Goal: Check status: Check status

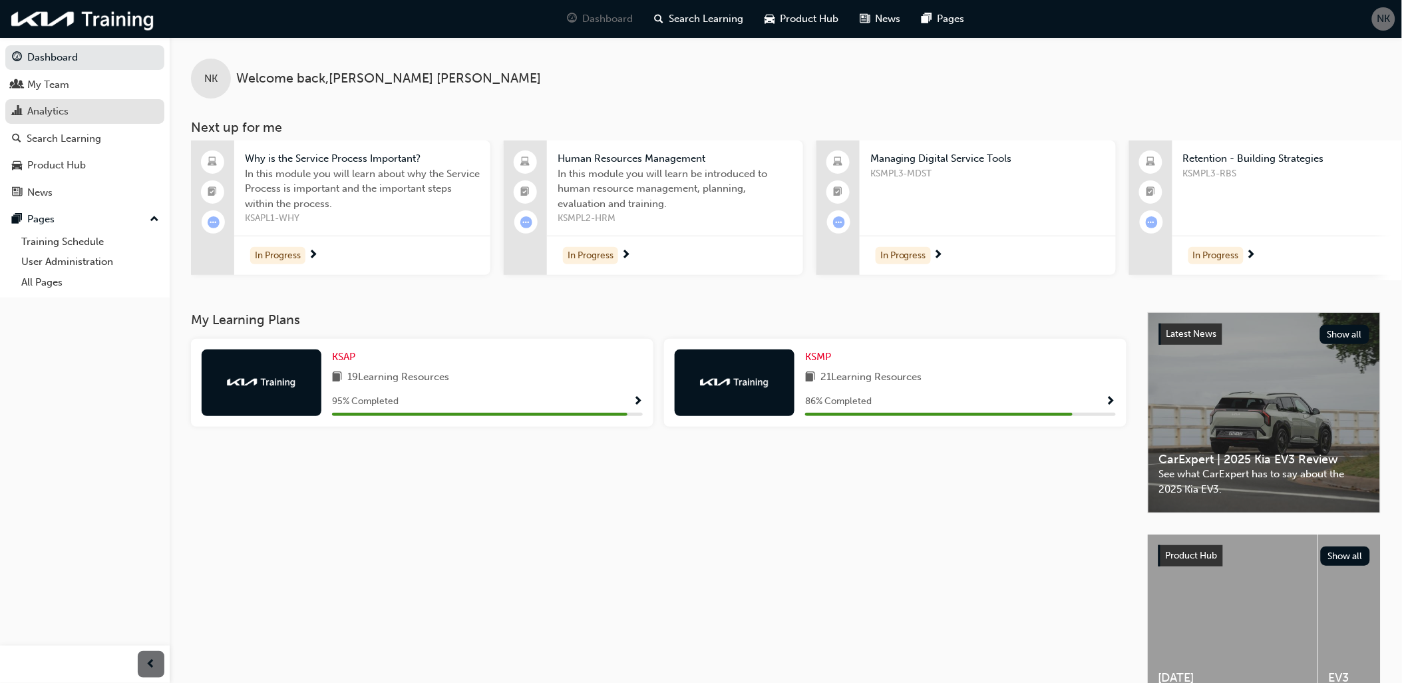
click at [91, 110] on div "Analytics" at bounding box center [85, 111] width 146 height 17
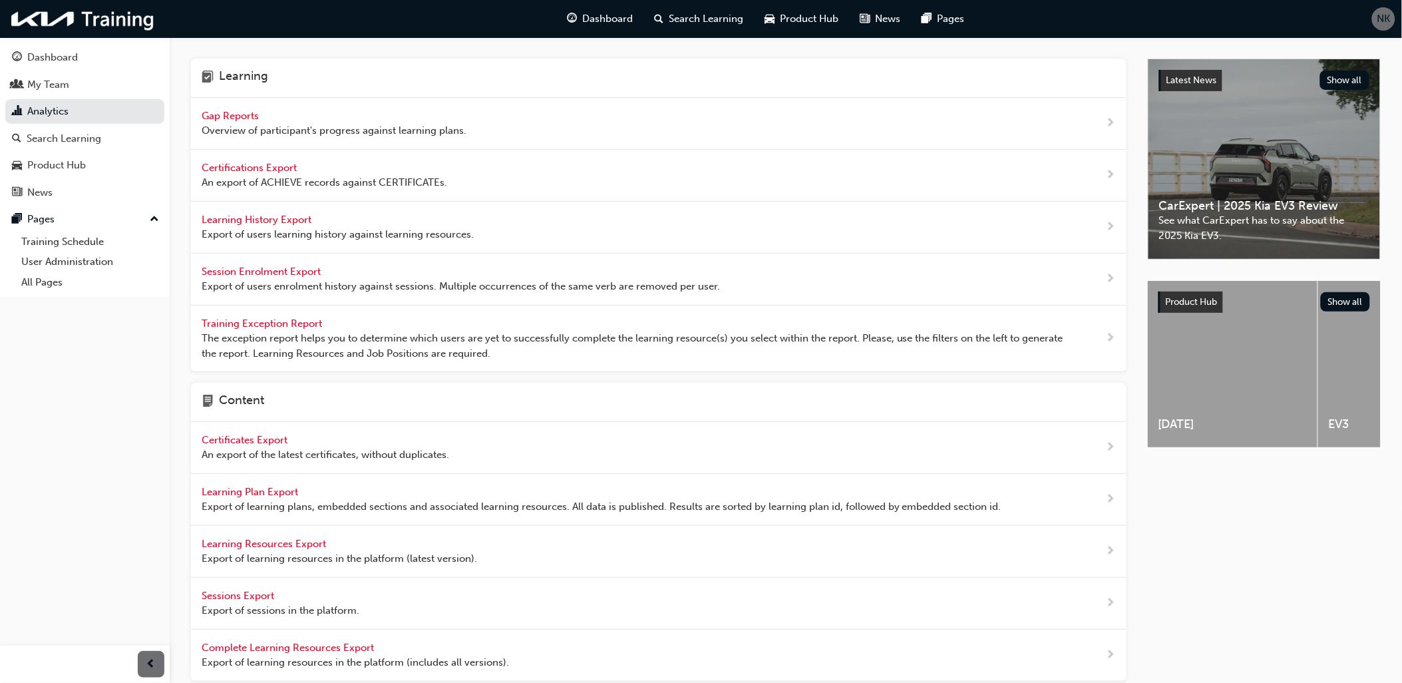
click at [238, 118] on span "Gap Reports" at bounding box center [232, 116] width 60 height 12
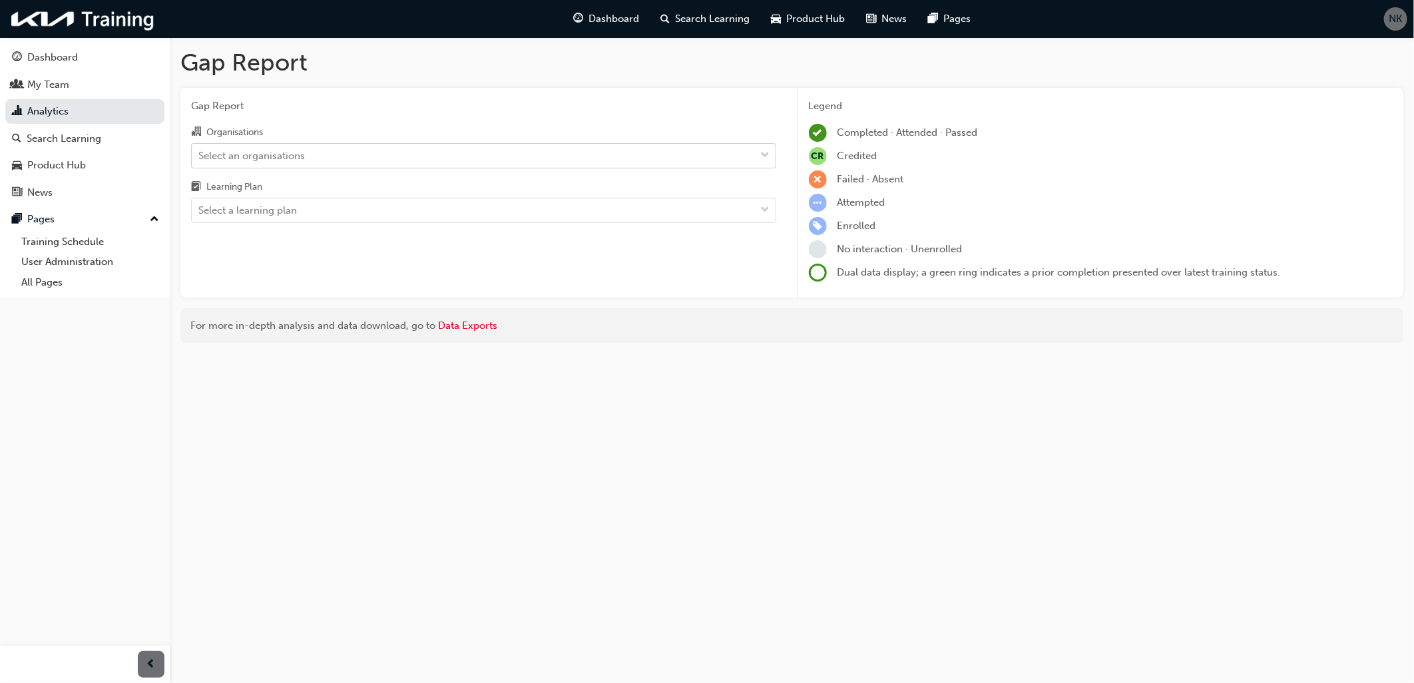
click at [308, 154] on div "Select an organisations" at bounding box center [474, 155] width 564 height 23
click at [200, 154] on input "Organisations Select an organisations" at bounding box center [198, 154] width 1 height 11
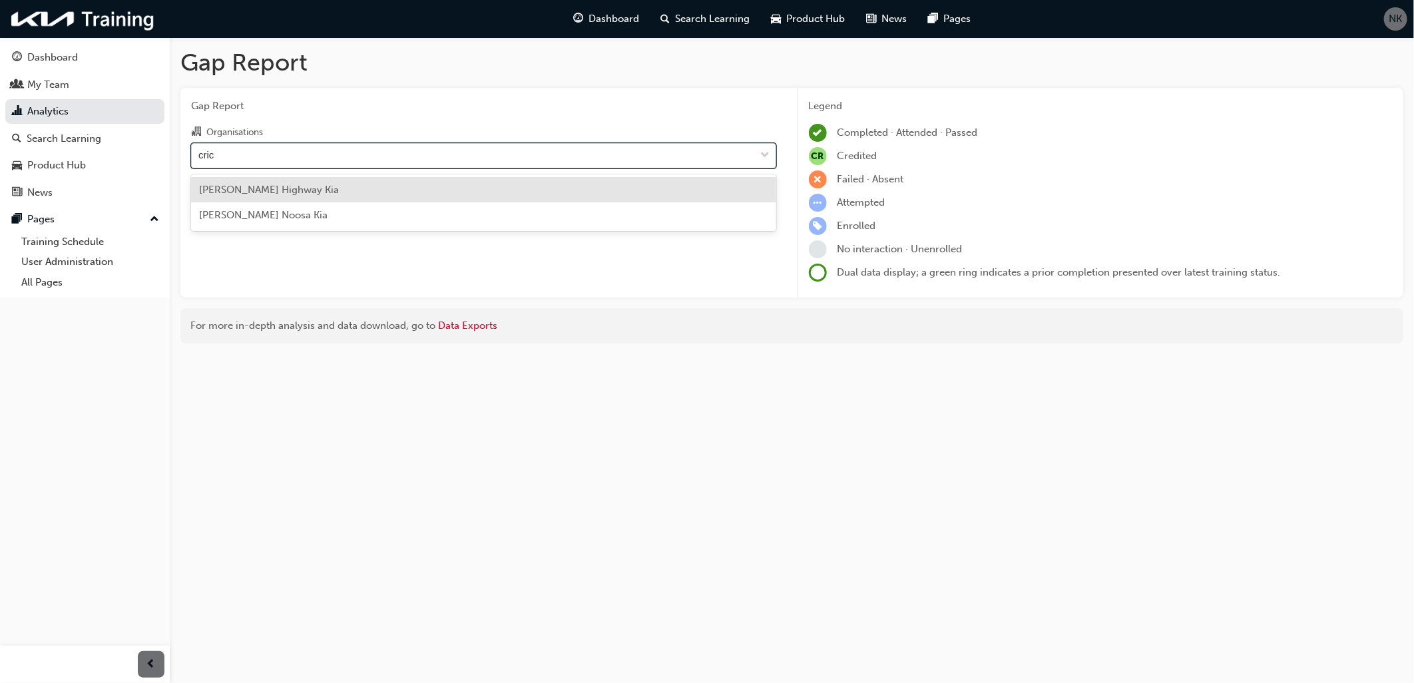
type input "[PERSON_NAME]"
click at [274, 200] on div "[PERSON_NAME] Highway Kia" at bounding box center [483, 190] width 585 height 26
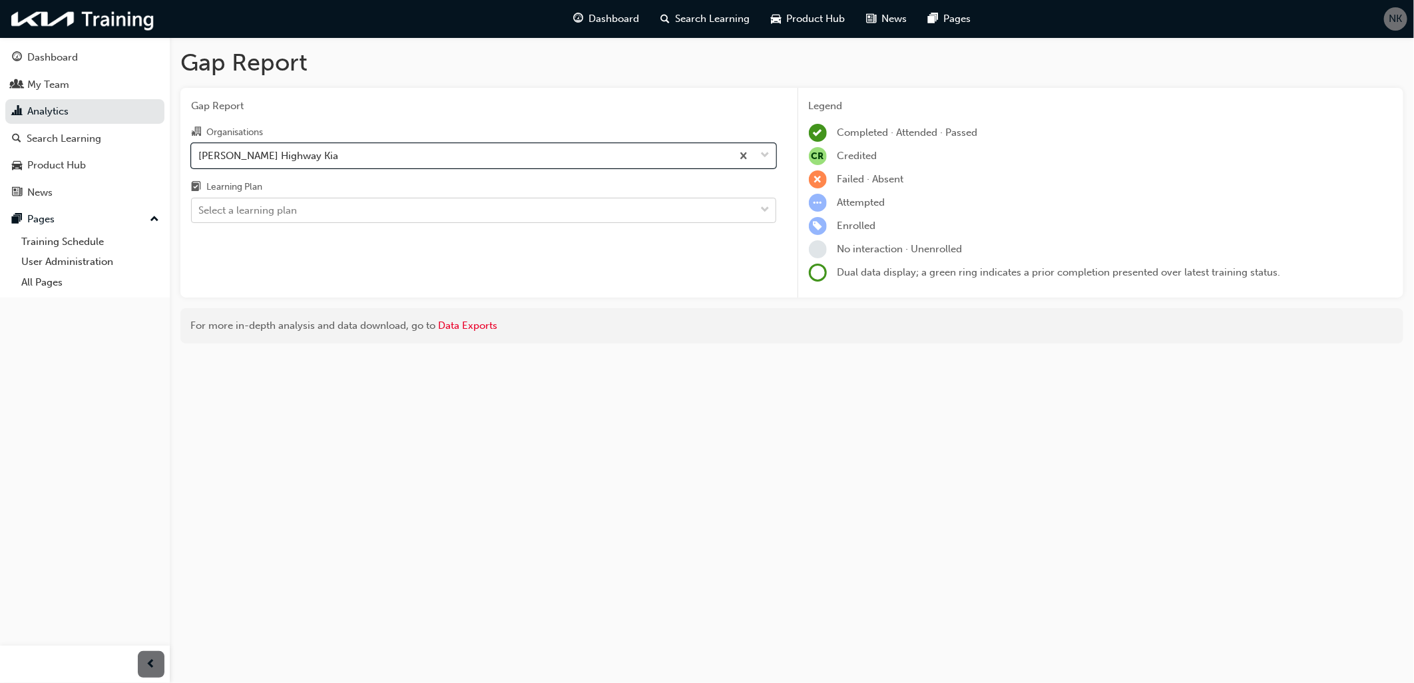
click at [284, 214] on div "Select a learning plan" at bounding box center [247, 210] width 98 height 15
click at [200, 214] on input "Learning Plan Select a learning plan" at bounding box center [198, 209] width 1 height 11
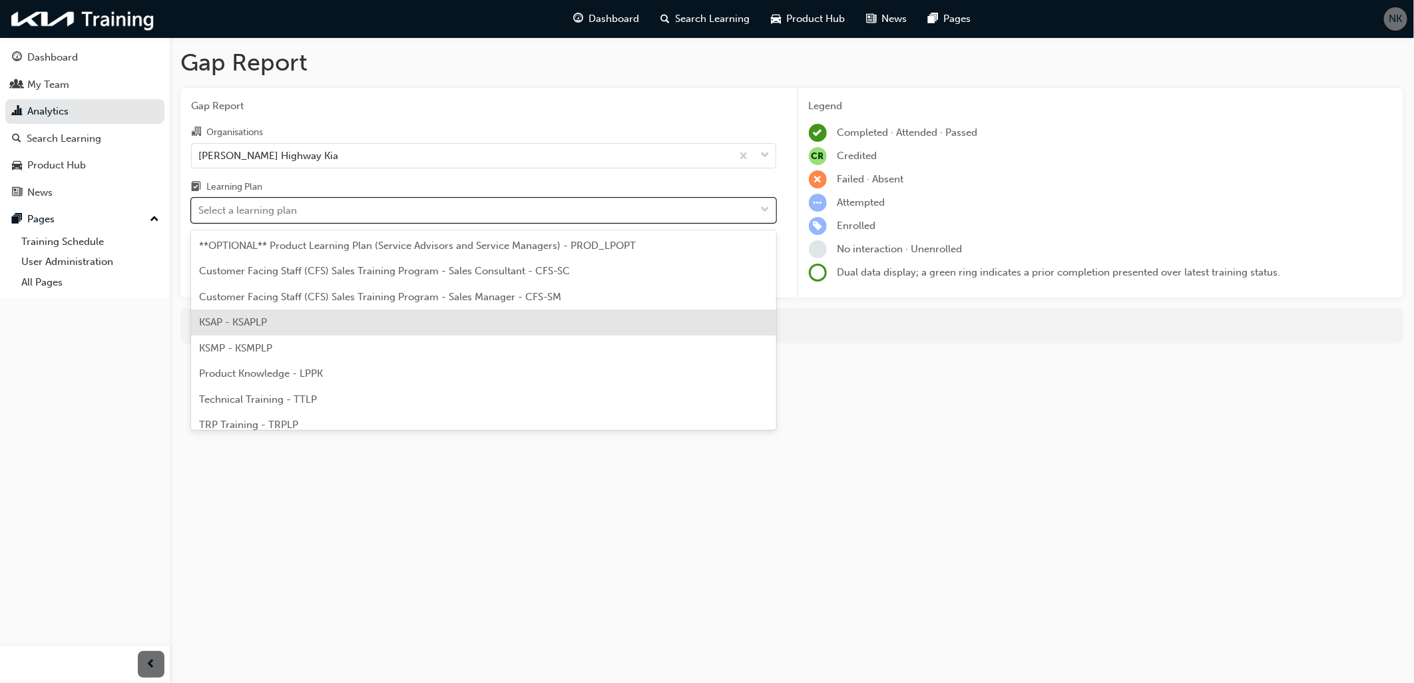
click at [268, 321] on div "KSAP - KSAPLP" at bounding box center [483, 322] width 585 height 26
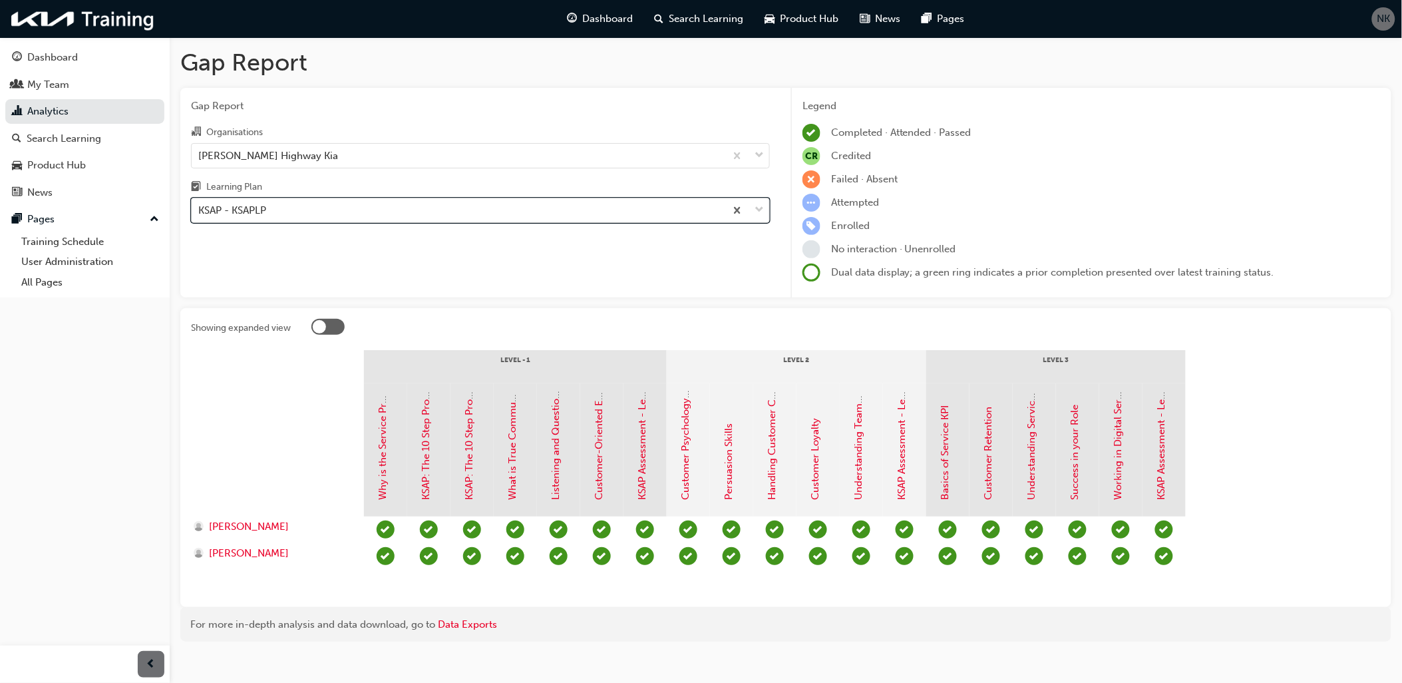
click at [293, 214] on div "KSAP - KSAPLP" at bounding box center [459, 210] width 534 height 23
click at [200, 214] on input "Learning Plan option KSAP - KSAPLP, selected. 0 results available. Select is fo…" at bounding box center [198, 209] width 1 height 11
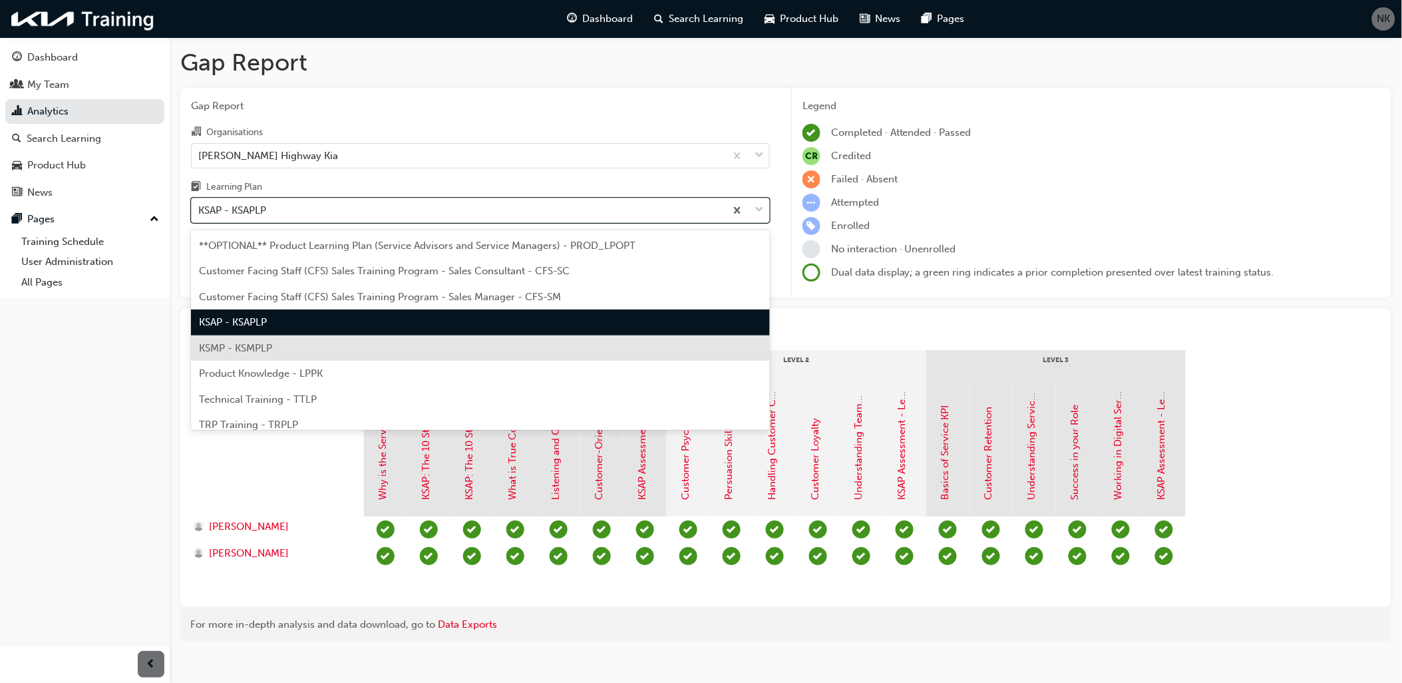
click at [267, 343] on span "KSMP - KSMPLP" at bounding box center [235, 348] width 73 height 12
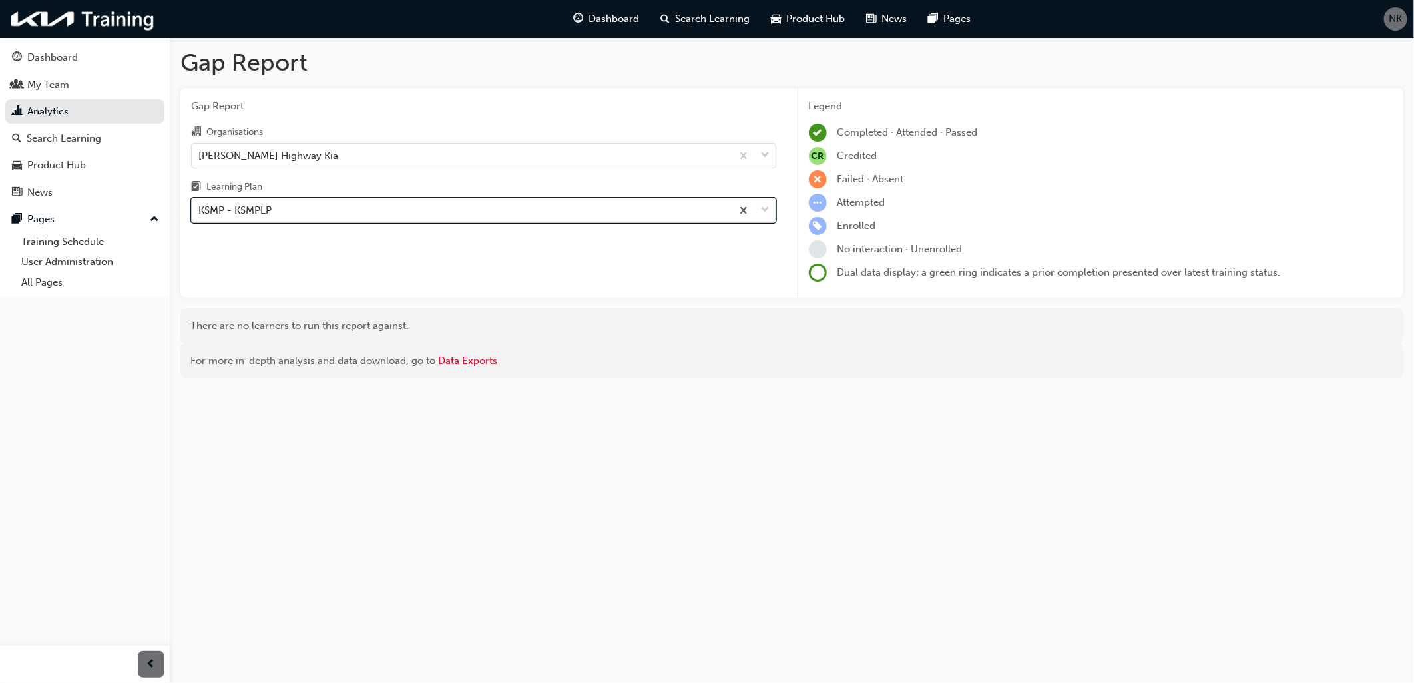
click at [409, 208] on div "KSMP - KSMPLP" at bounding box center [462, 210] width 540 height 23
click at [200, 208] on input "Learning Plan option KSMP - KSMPLP, selected. 0 results available. Select is fo…" at bounding box center [198, 209] width 1 height 11
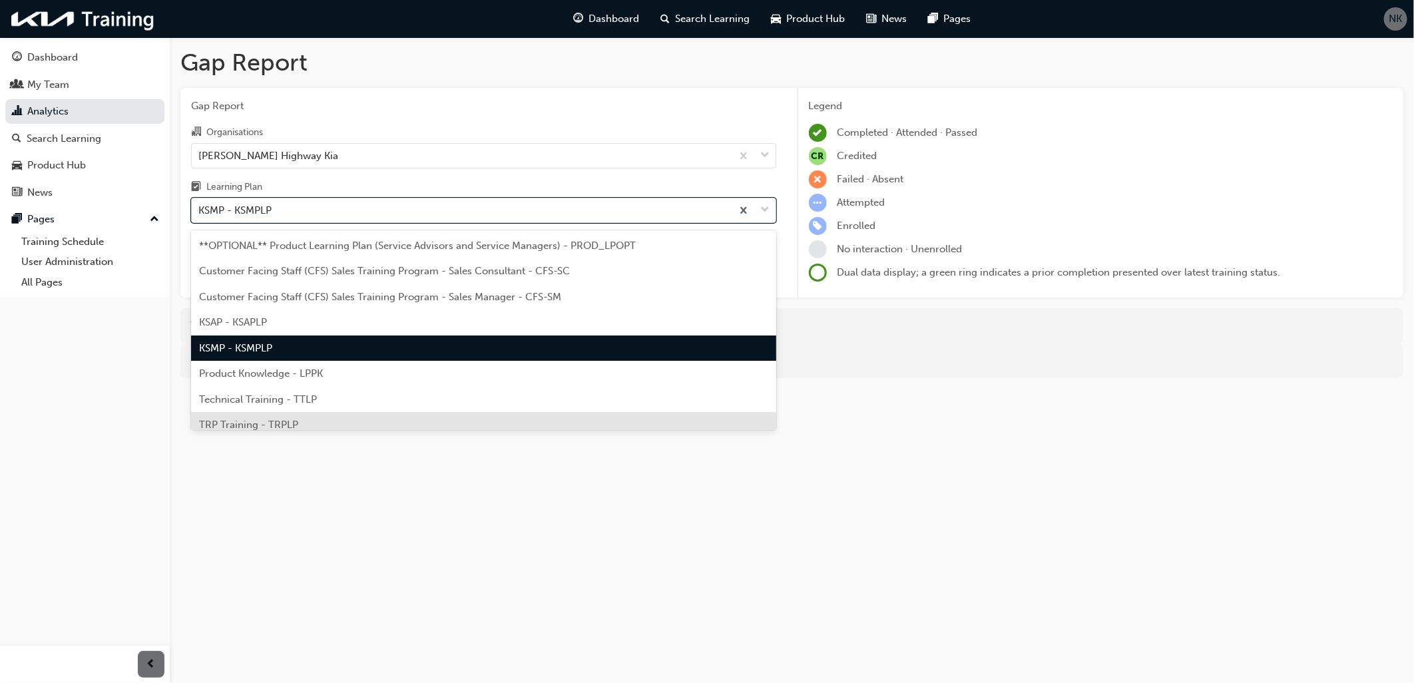
click at [294, 419] on span "TRP Training - TRPLP" at bounding box center [248, 425] width 99 height 12
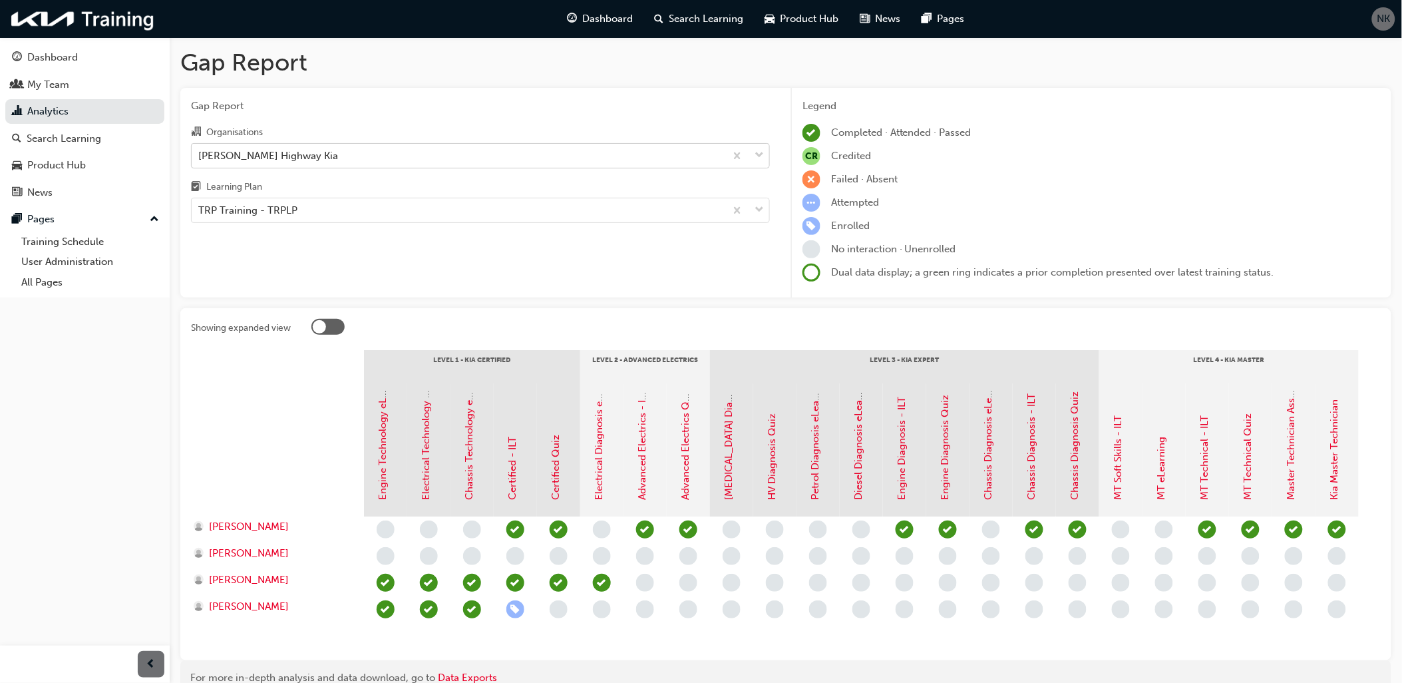
click at [393, 158] on div "[PERSON_NAME] Highway Kia" at bounding box center [459, 155] width 534 height 23
click at [200, 158] on input "Organisations [PERSON_NAME] Highway Kia" at bounding box center [198, 154] width 1 height 11
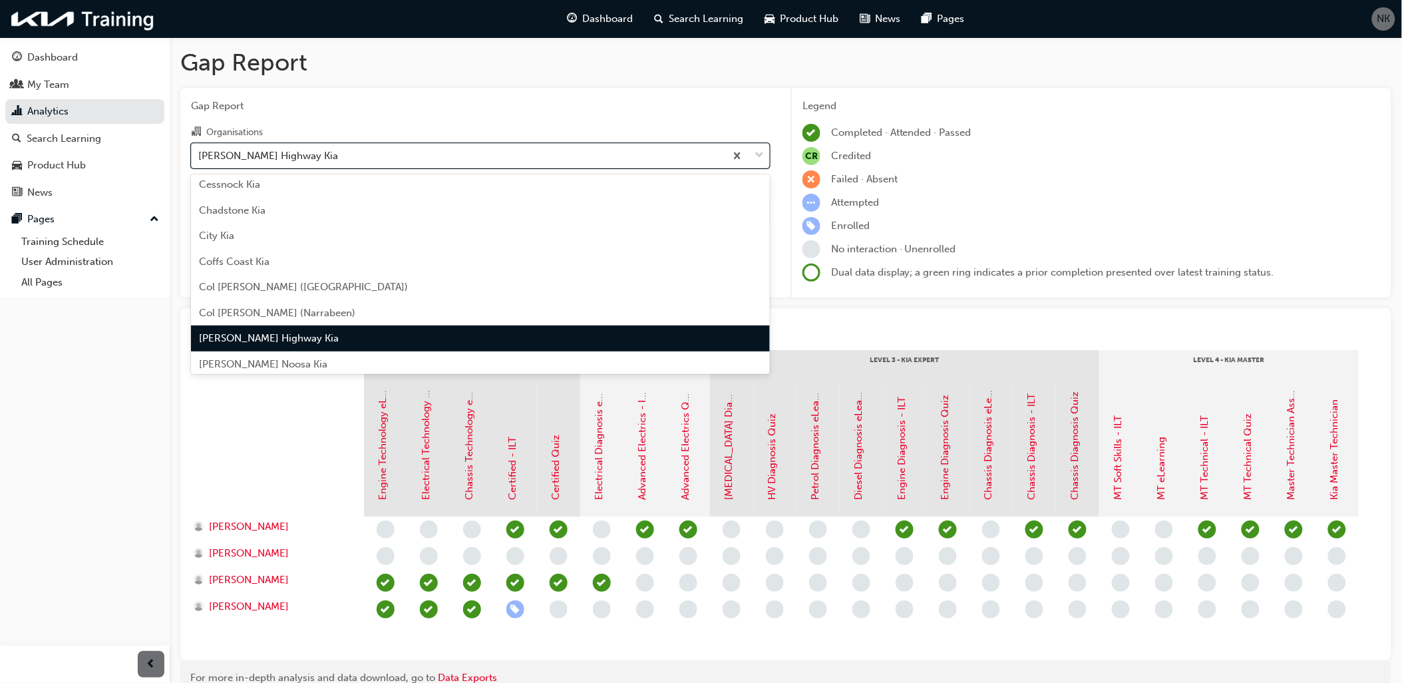
scroll to position [660, 0]
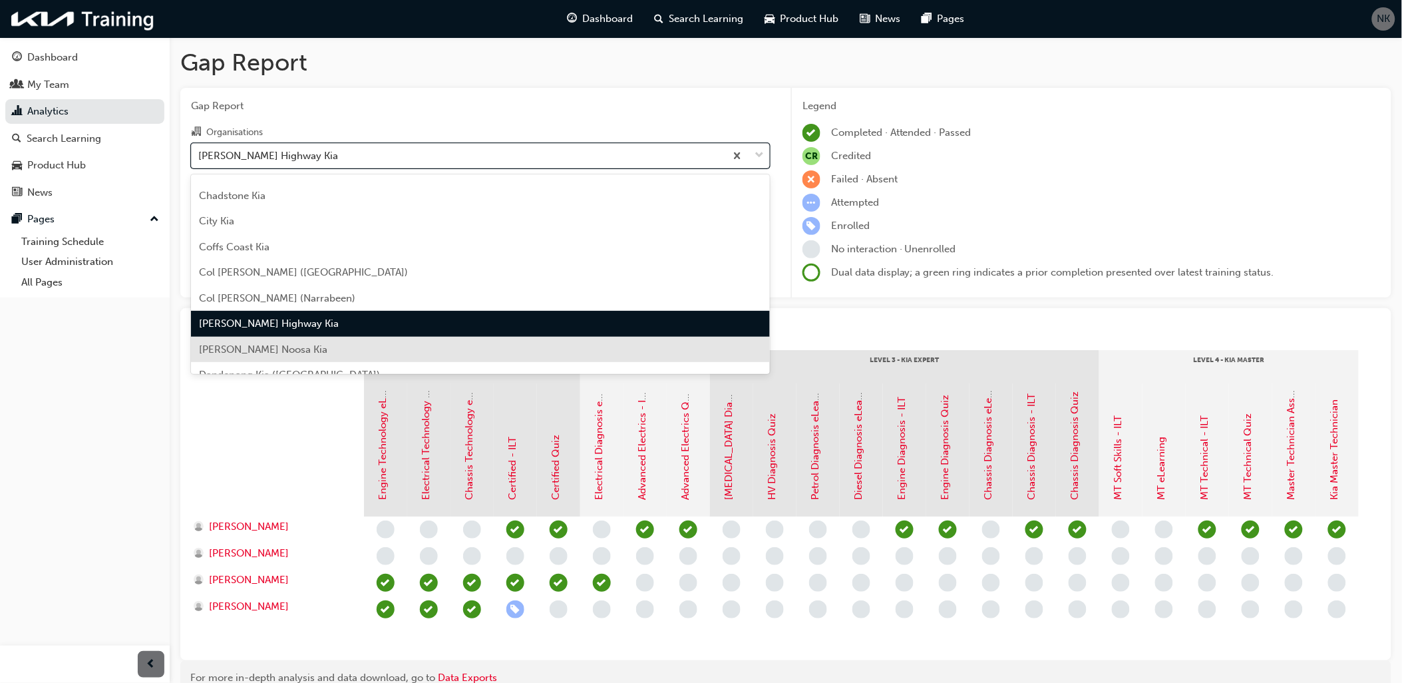
click at [537, 345] on div "[PERSON_NAME] Noosa Kia" at bounding box center [480, 350] width 579 height 26
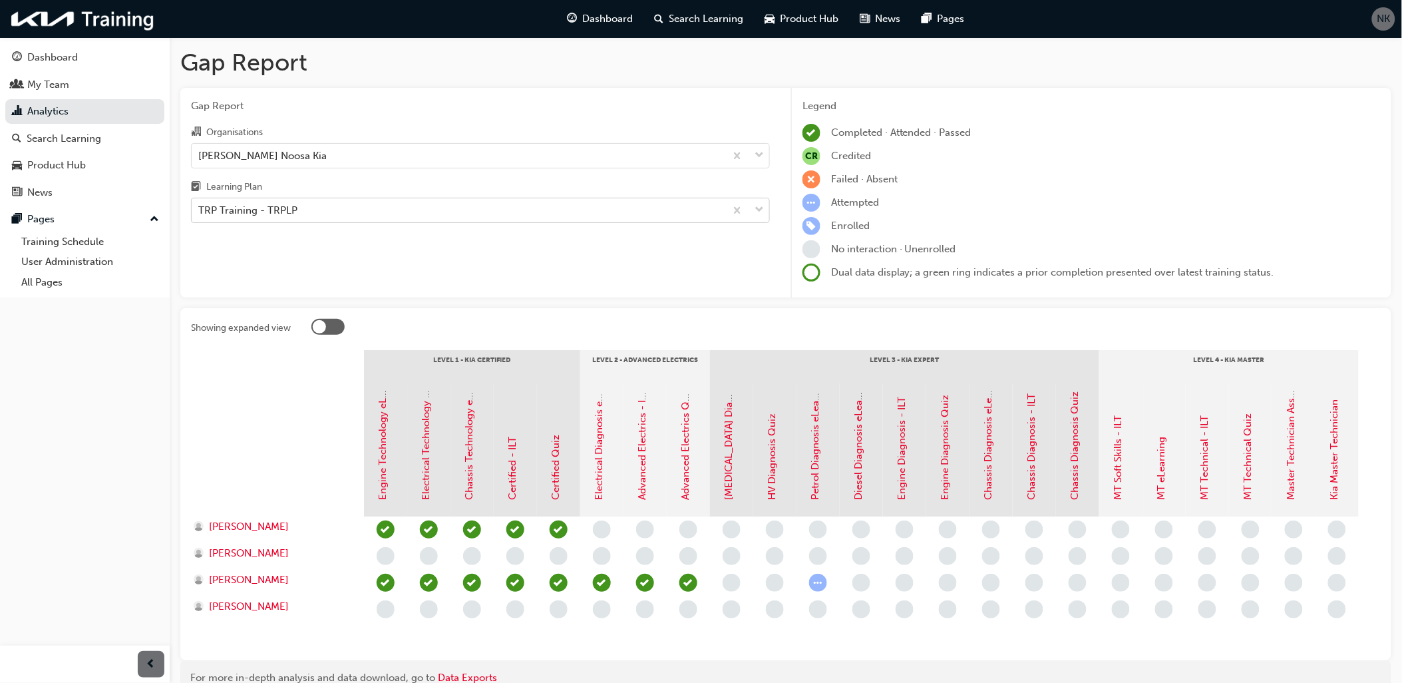
click at [315, 210] on div "TRP Training - TRPLP" at bounding box center [459, 210] width 534 height 23
click at [200, 210] on input "Learning Plan TRP Training - TRPLP" at bounding box center [198, 209] width 1 height 11
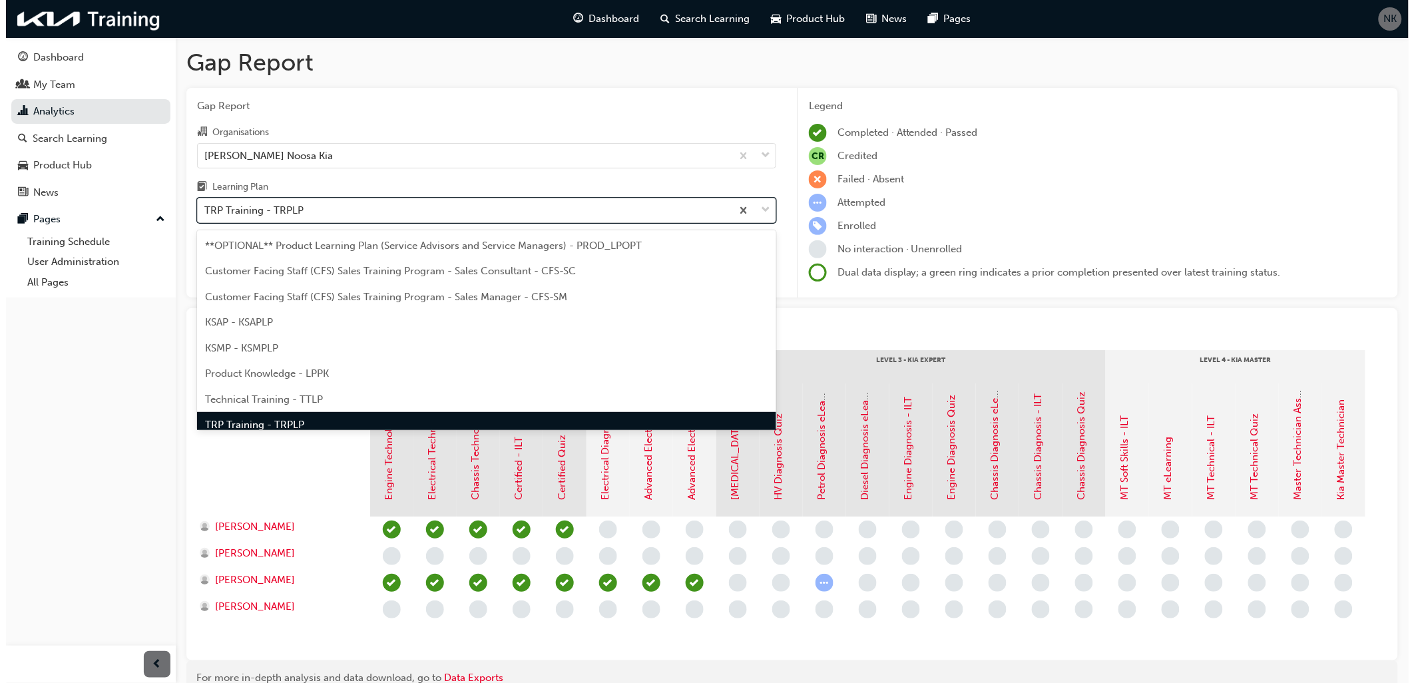
scroll to position [15, 0]
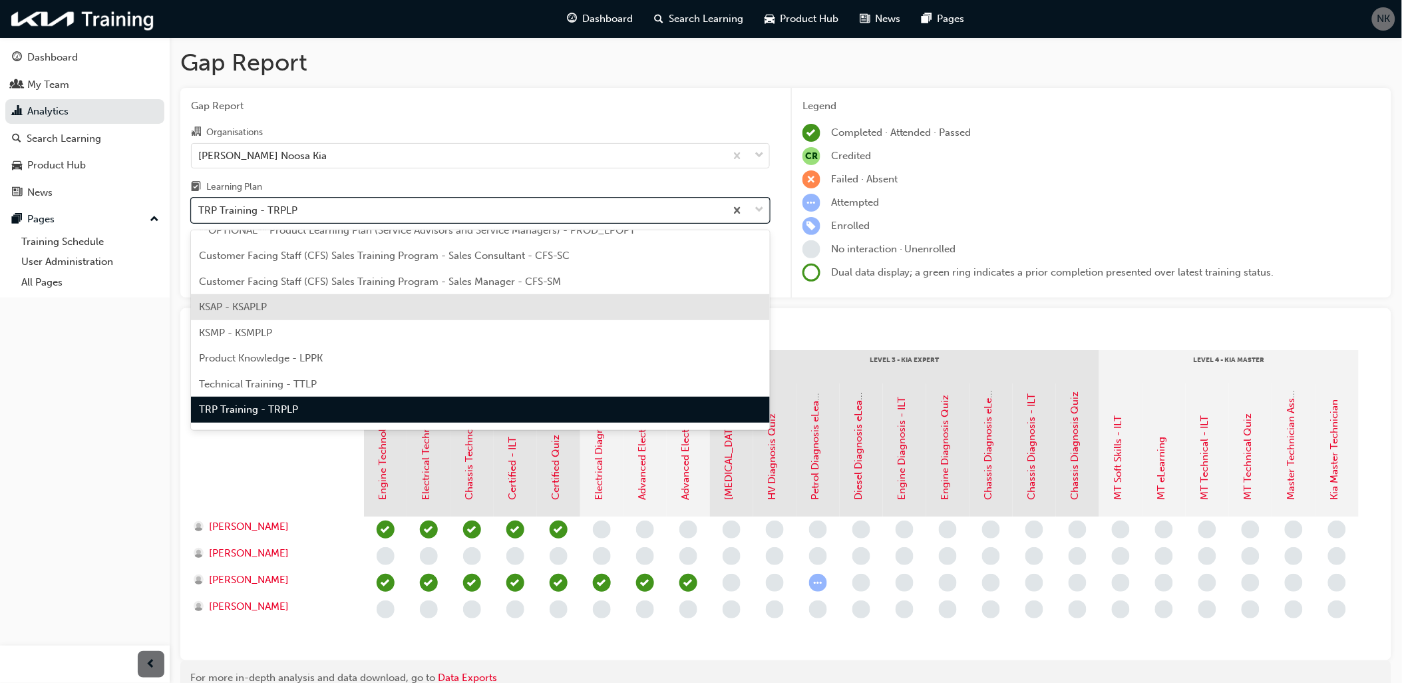
click at [288, 306] on div "KSAP - KSAPLP" at bounding box center [480, 307] width 579 height 26
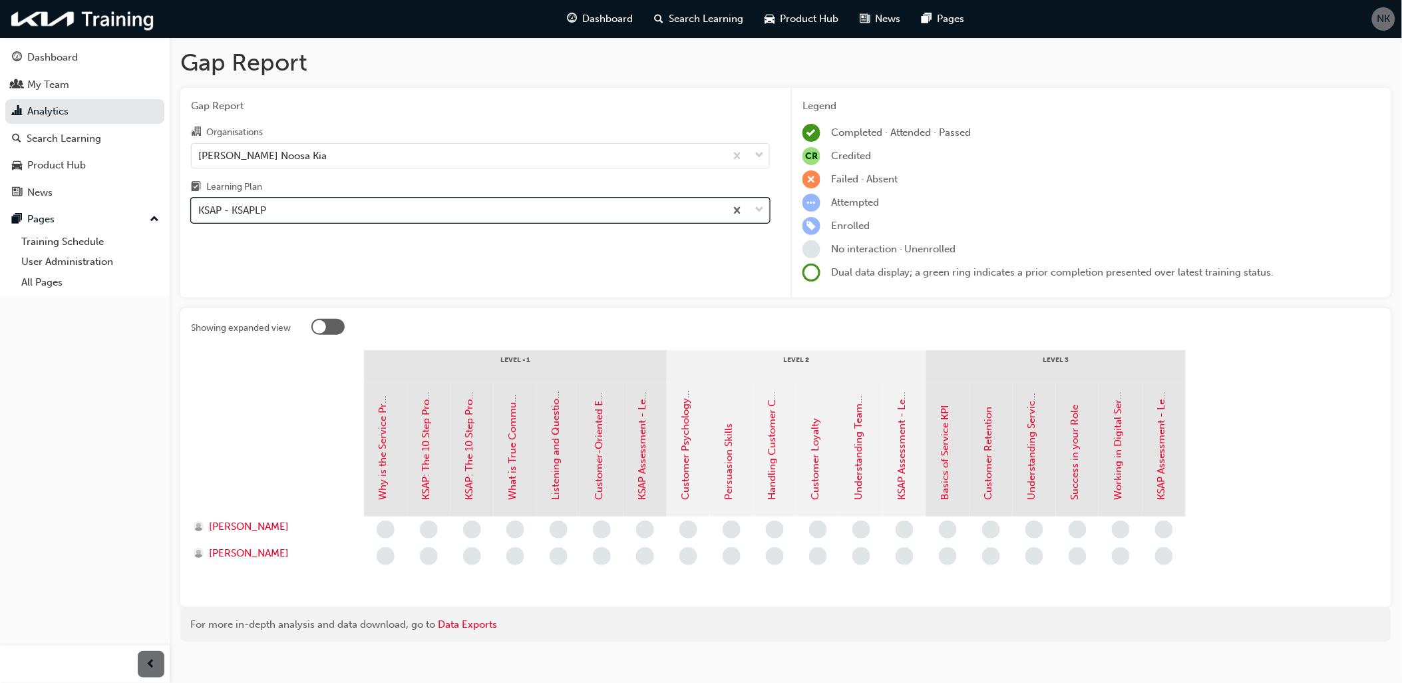
click at [419, 214] on div "KSAP - KSAPLP" at bounding box center [459, 210] width 534 height 23
click at [200, 214] on input "Learning Plan option KSAP - KSAPLP, selected. 0 results available. Select is fo…" at bounding box center [198, 209] width 1 height 11
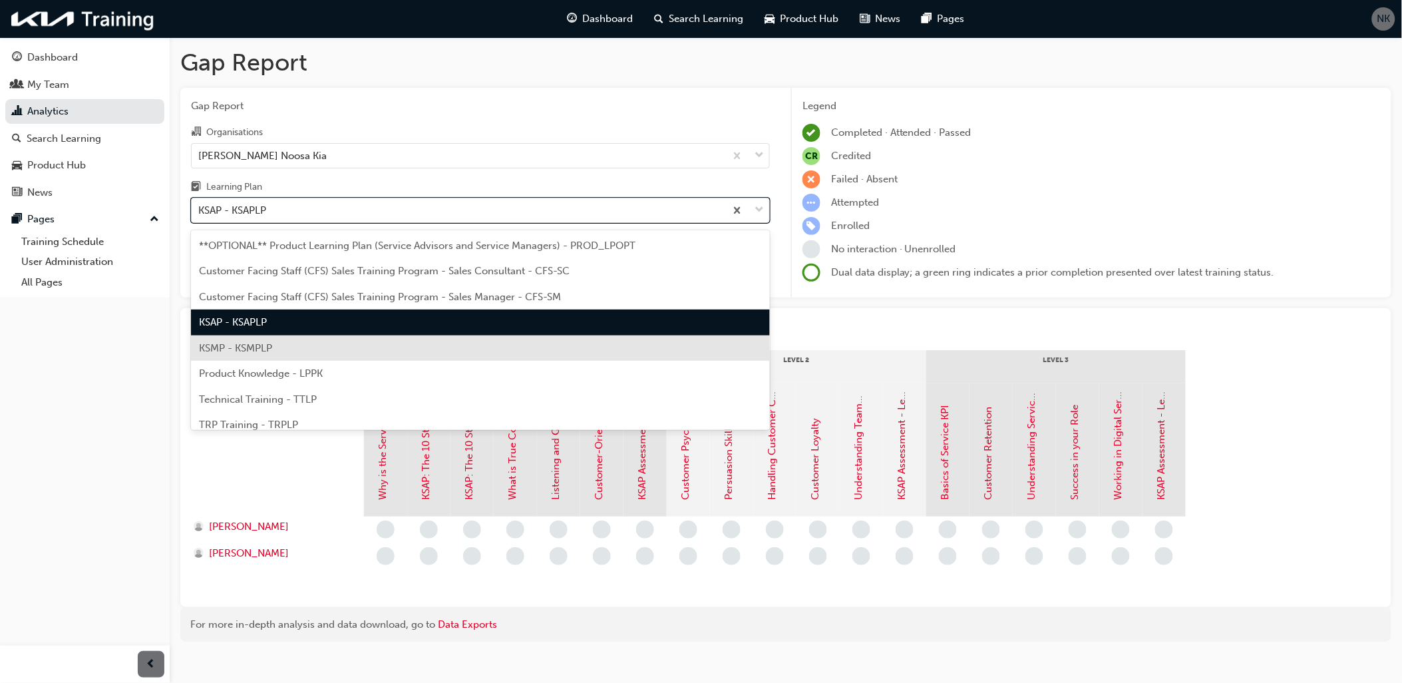
click at [283, 349] on div "KSMP - KSMPLP" at bounding box center [480, 348] width 579 height 26
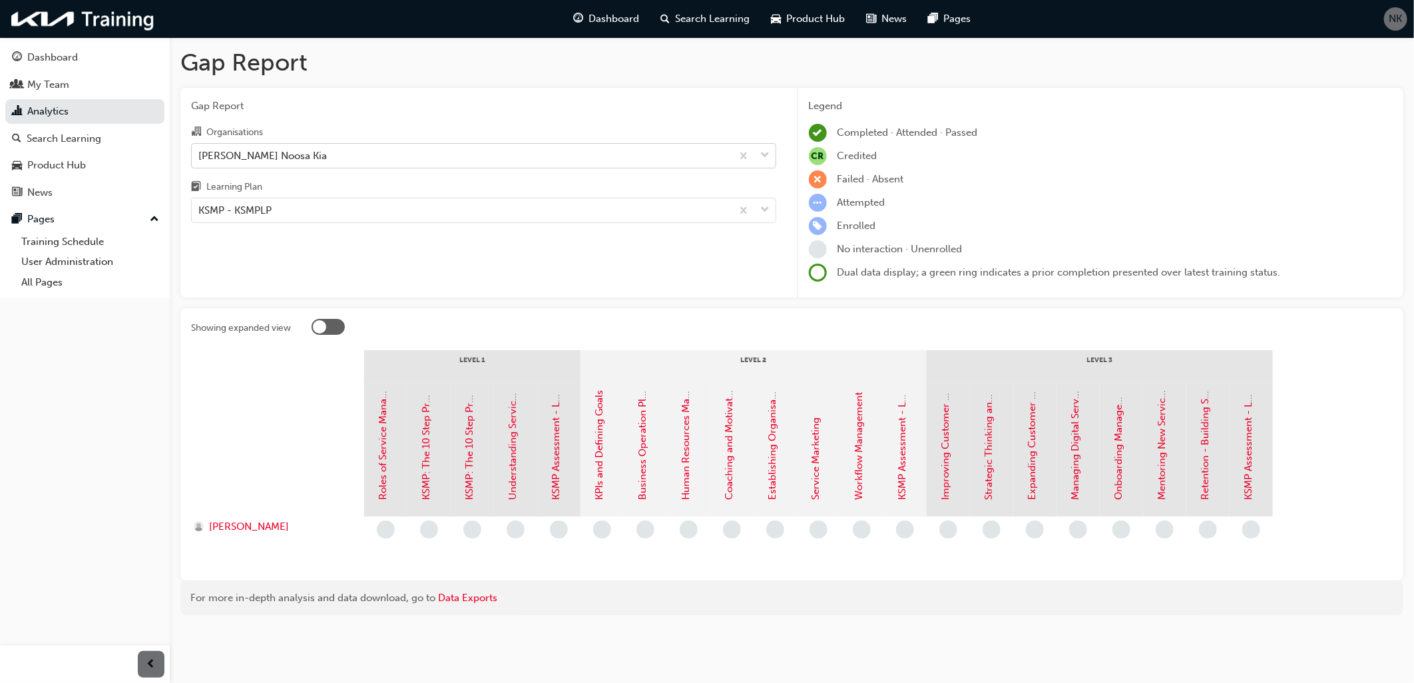
click at [296, 155] on div "[PERSON_NAME] Noosa Kia" at bounding box center [462, 155] width 540 height 23
click at [200, 155] on input "Organisations [PERSON_NAME] Noosa Kia" at bounding box center [198, 154] width 1 height 11
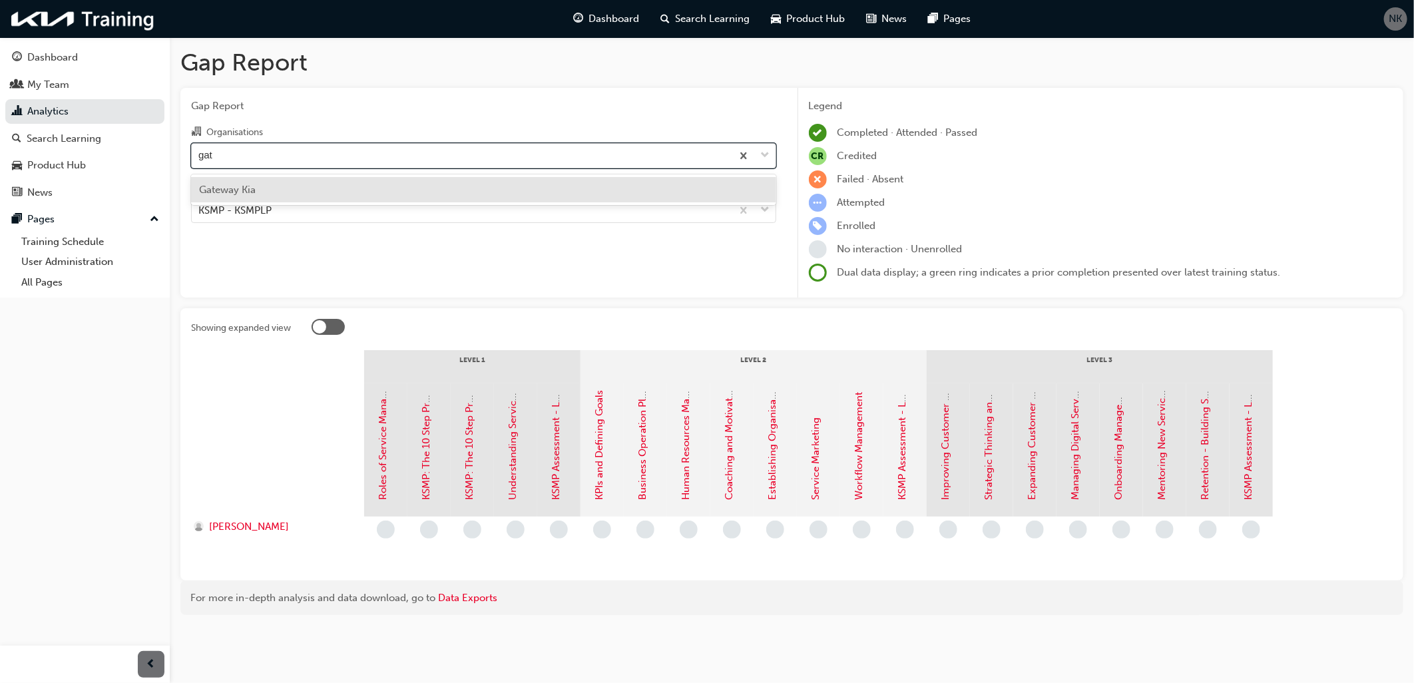
type input "gate"
click at [267, 189] on div "Gateway Kia" at bounding box center [483, 190] width 585 height 26
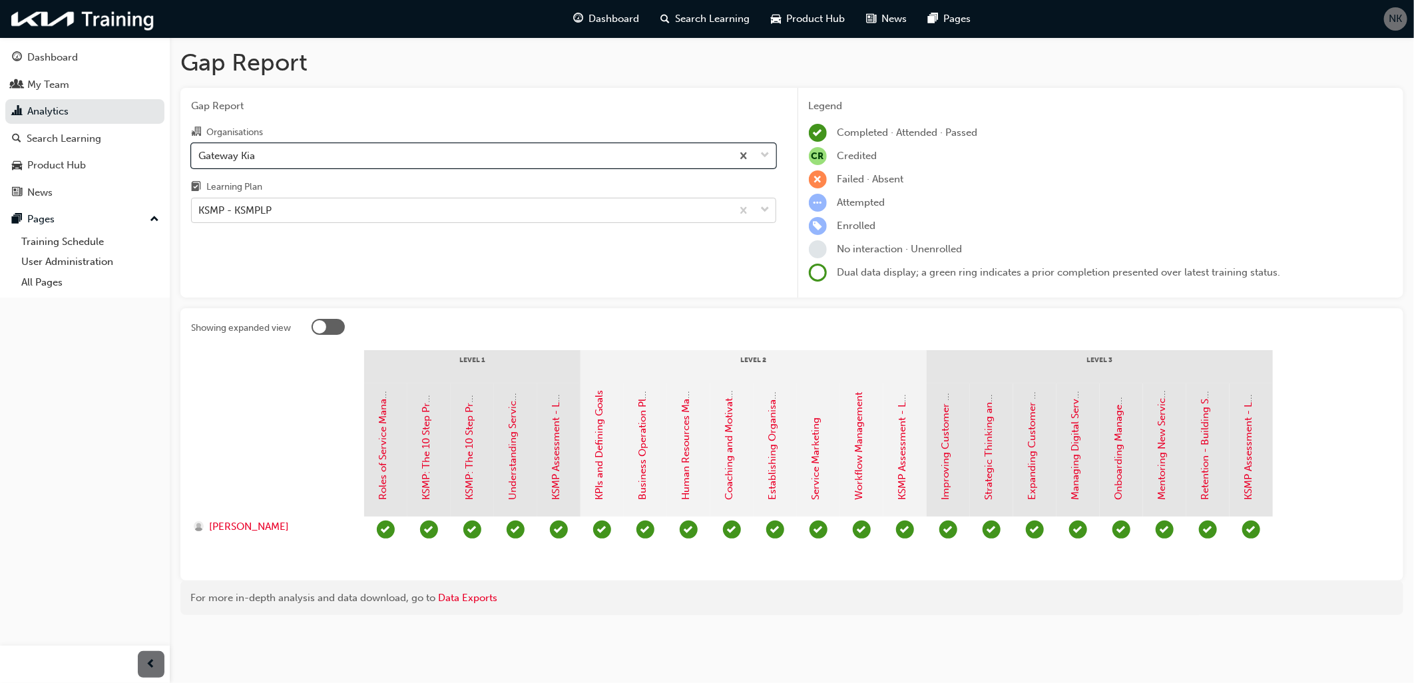
click at [329, 211] on div "KSMP - KSMPLP" at bounding box center [462, 210] width 540 height 23
click at [200, 211] on input "Learning Plan KSMP - KSMPLP" at bounding box center [198, 209] width 1 height 11
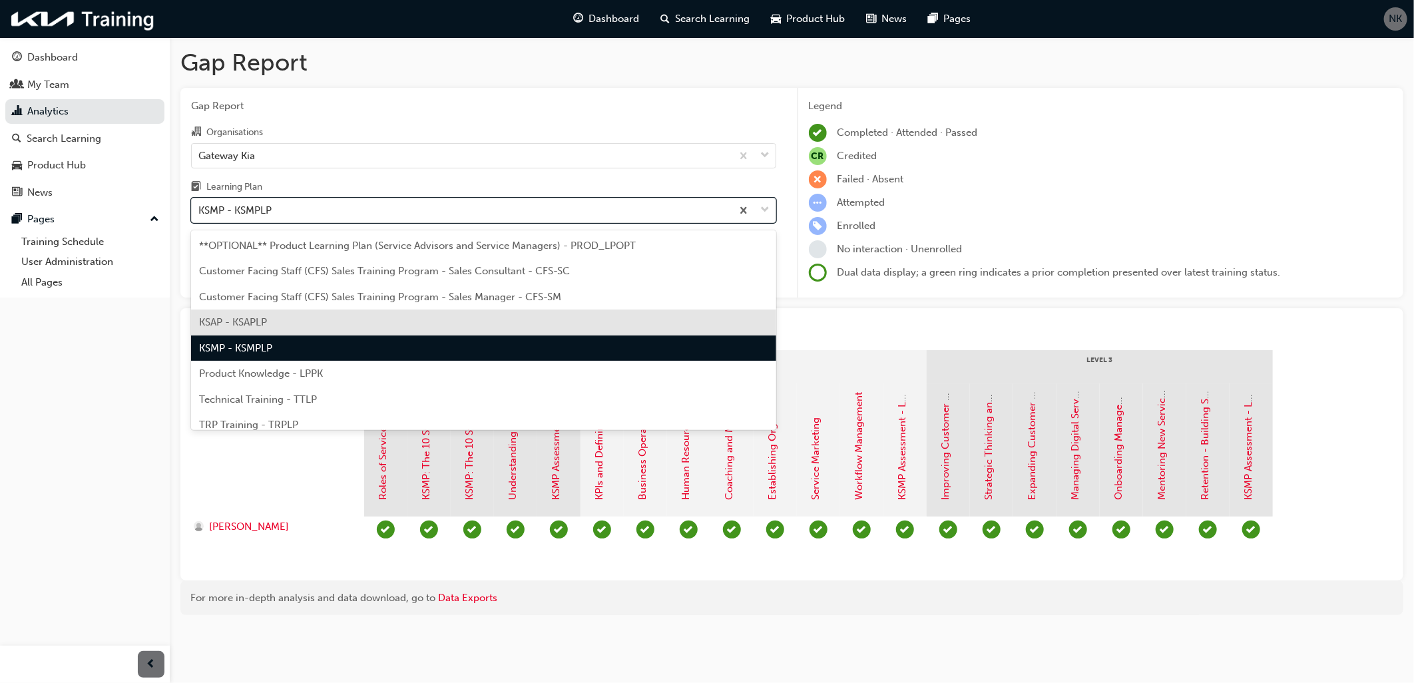
click at [286, 320] on div "KSAP - KSAPLP" at bounding box center [483, 322] width 585 height 26
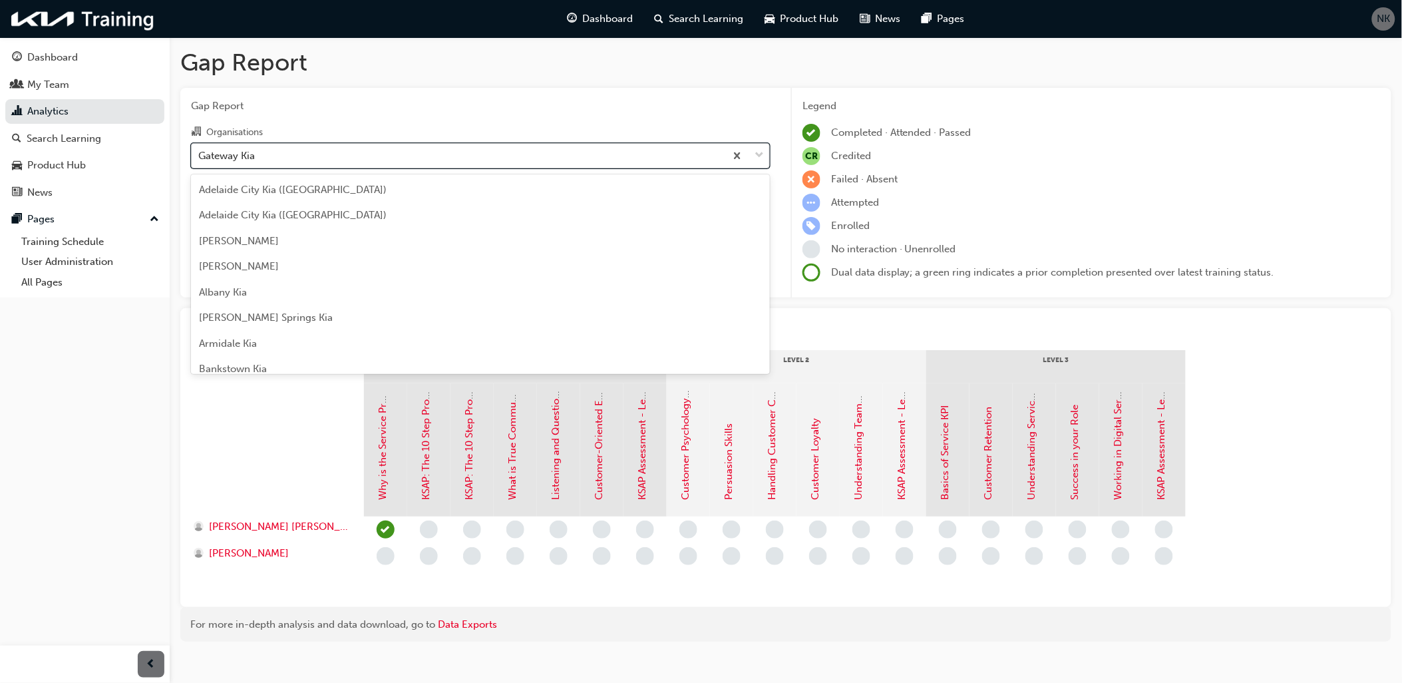
click at [262, 156] on div "Gateway Kia" at bounding box center [459, 155] width 534 height 23
click at [200, 156] on input "Organisations option Gateway Kia, selected. option Gateway Kia focused, 43 of 1…" at bounding box center [198, 154] width 1 height 11
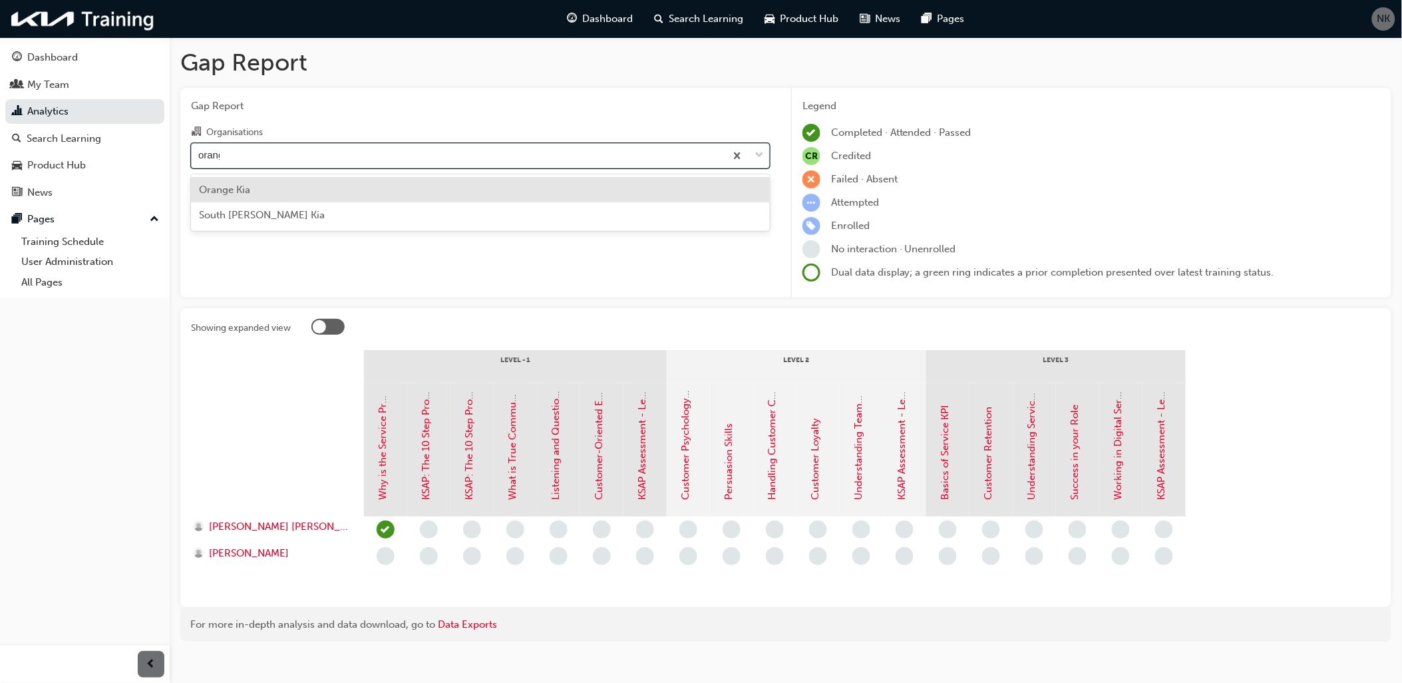
type input "orange"
click at [252, 187] on div "Orange Kia" at bounding box center [480, 190] width 579 height 26
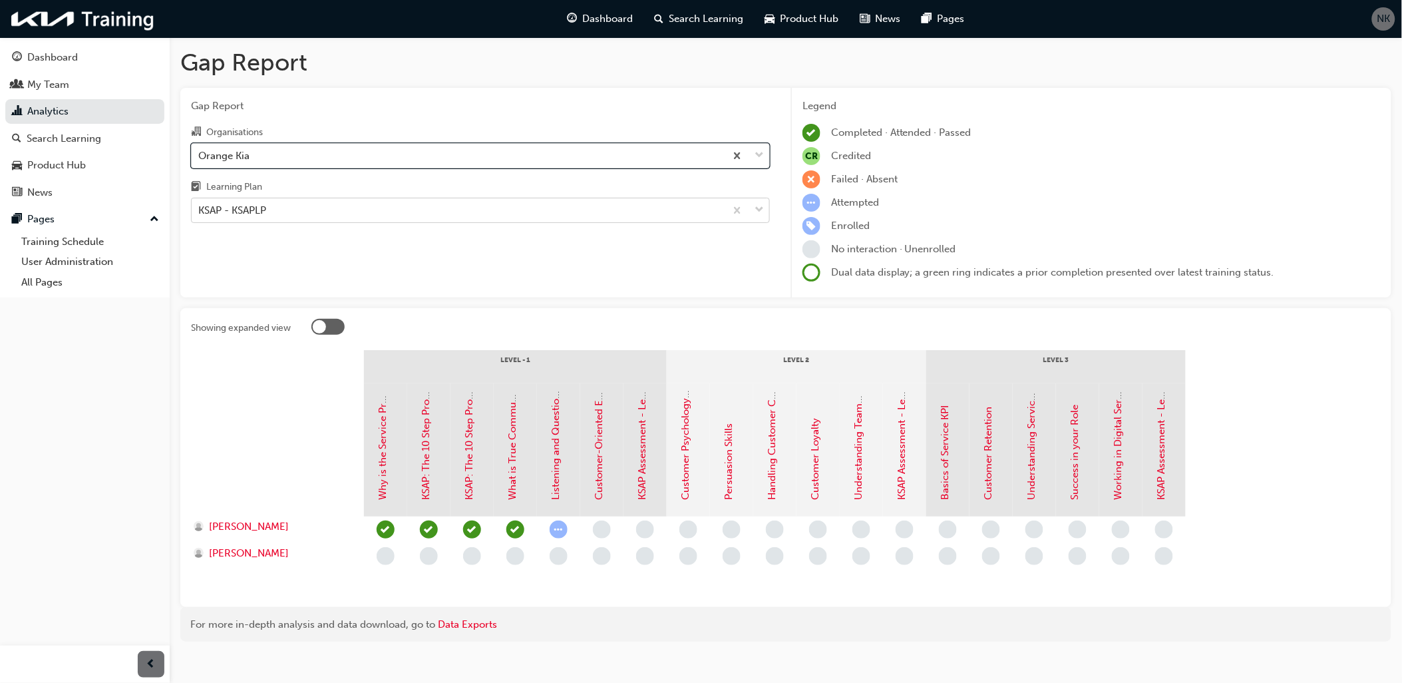
click at [321, 210] on div "KSAP - KSAPLP" at bounding box center [459, 210] width 534 height 23
click at [200, 210] on input "Learning Plan KSAP - KSAPLP" at bounding box center [198, 209] width 1 height 11
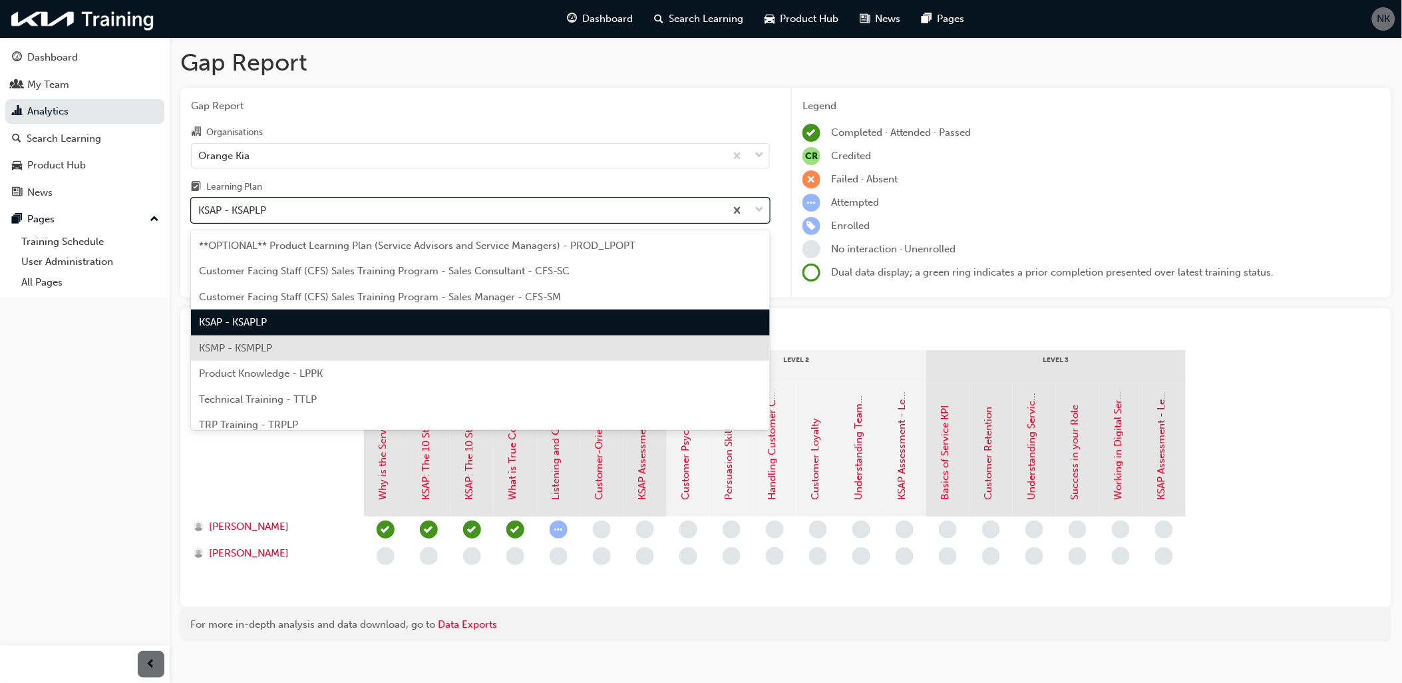
click at [258, 343] on span "KSMP - KSMPLP" at bounding box center [235, 348] width 73 height 12
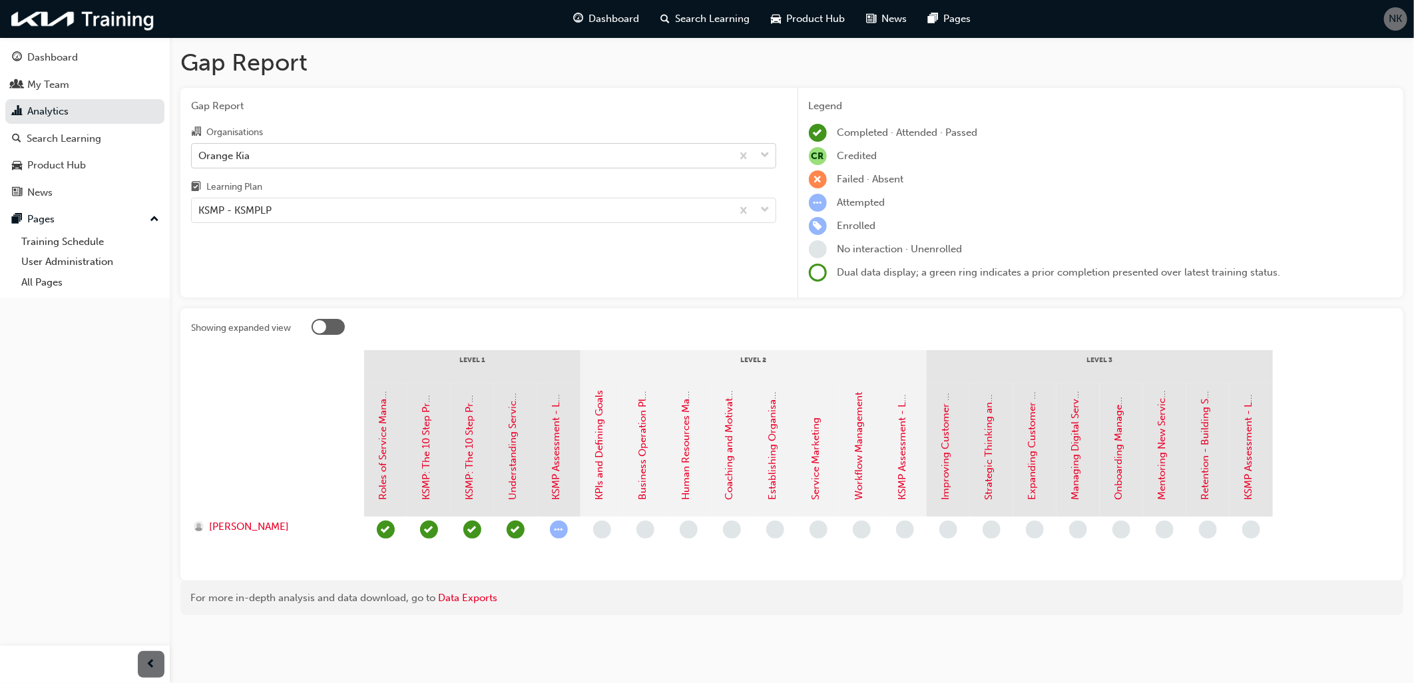
click at [321, 157] on div "Orange Kia" at bounding box center [462, 155] width 540 height 23
click at [200, 157] on input "Organisations Orange Kia" at bounding box center [198, 154] width 1 height 11
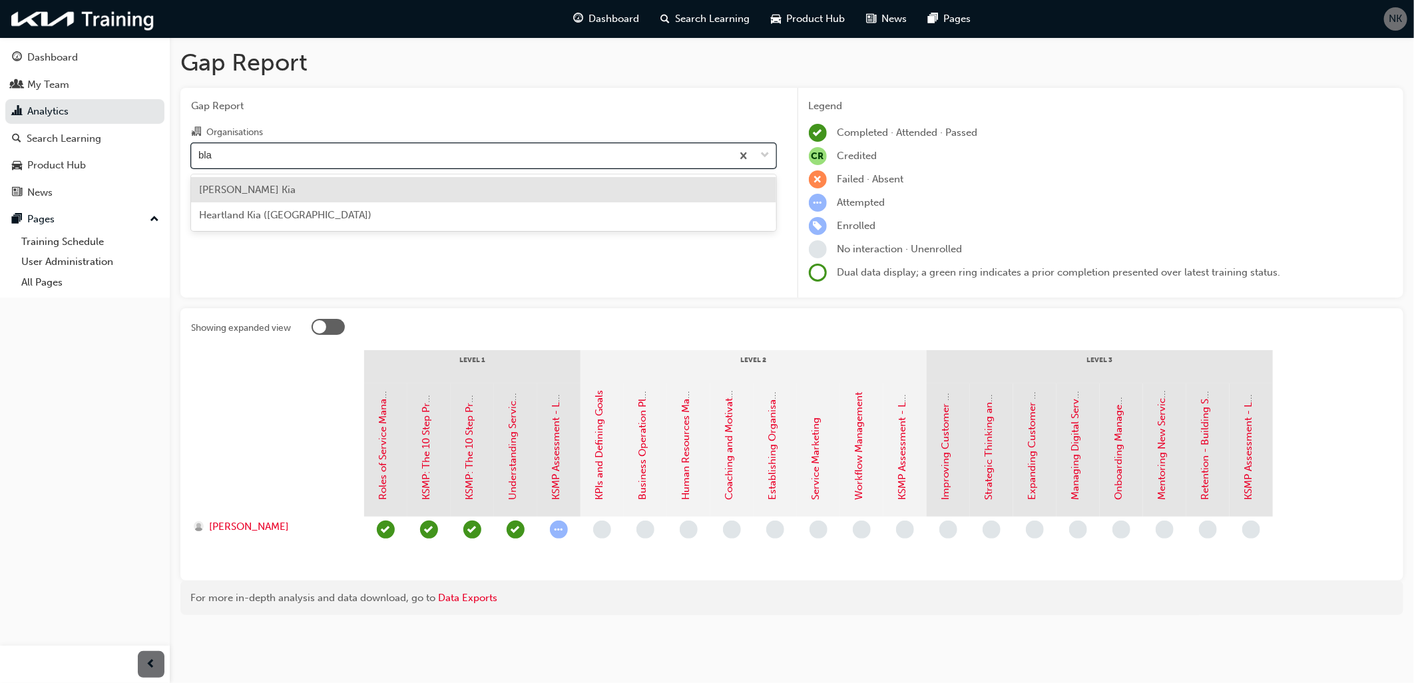
type input "blac"
click at [304, 192] on div "[PERSON_NAME] Kia" at bounding box center [483, 190] width 585 height 26
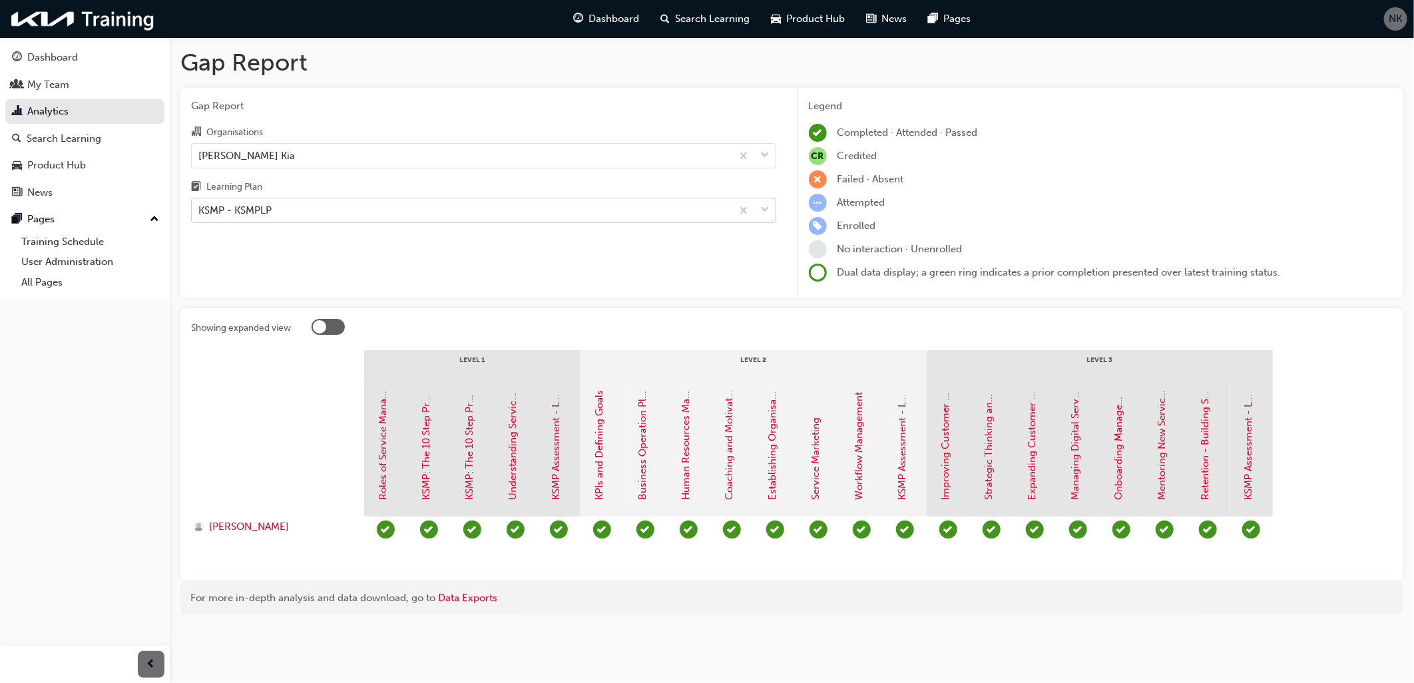
click at [266, 210] on div "KSMP - KSMPLP" at bounding box center [234, 210] width 73 height 15
click at [200, 210] on input "Learning Plan KSMP - KSMPLP" at bounding box center [198, 209] width 1 height 11
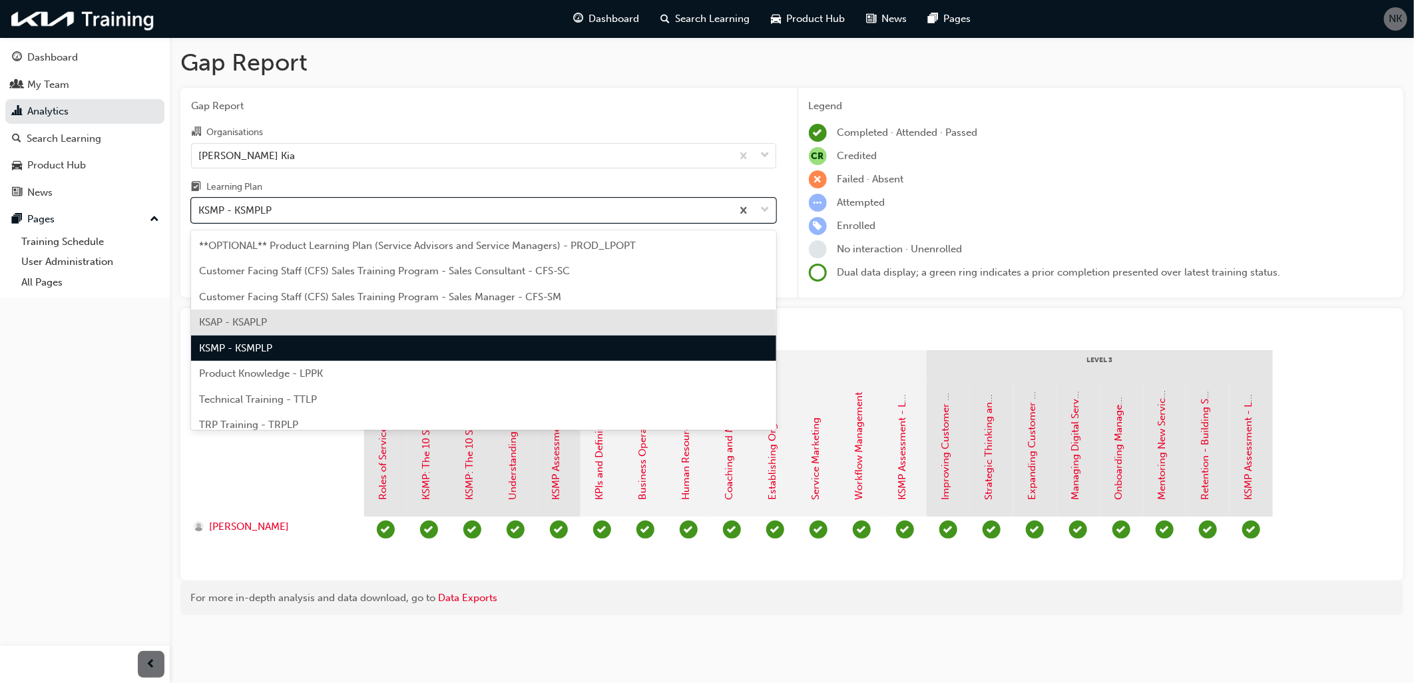
click at [264, 323] on span "KSAP - KSAPLP" at bounding box center [233, 322] width 68 height 12
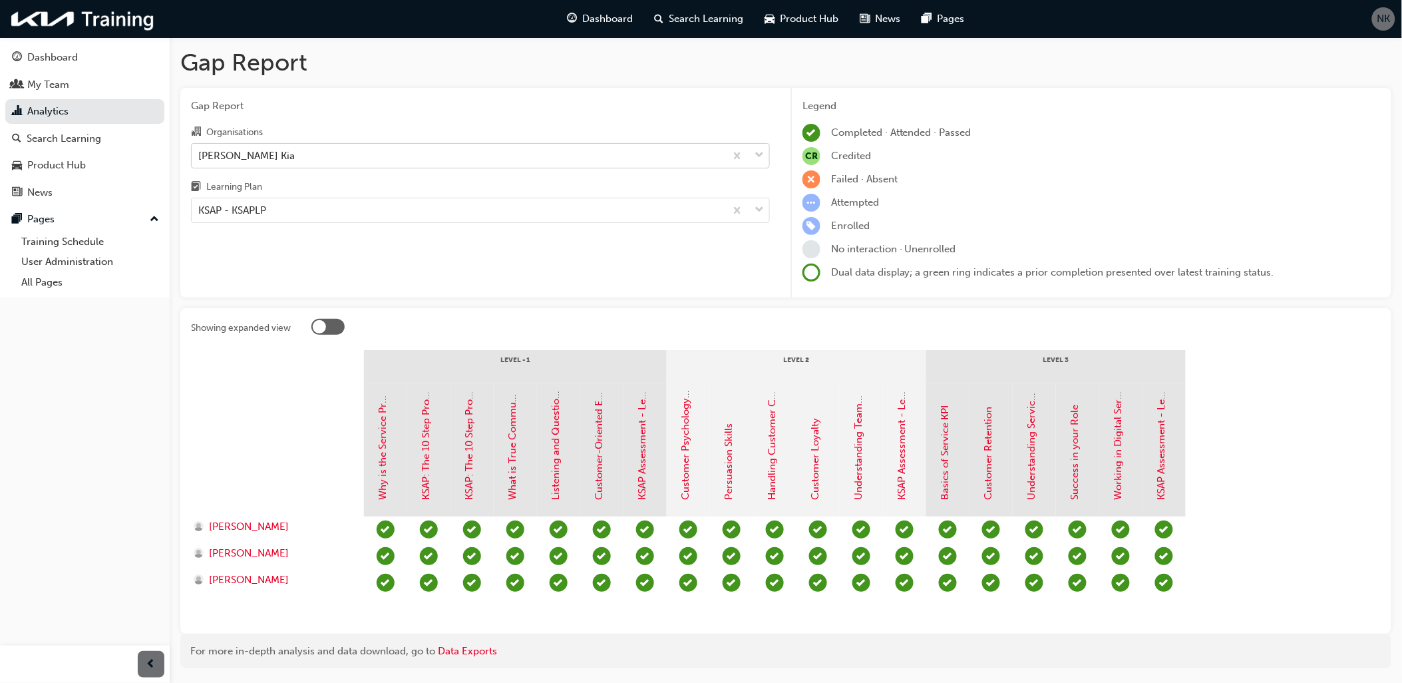
click at [209, 150] on div "[PERSON_NAME] Kia" at bounding box center [246, 155] width 96 height 15
click at [200, 150] on input "Organisations [PERSON_NAME] Kia" at bounding box center [198, 154] width 1 height 11
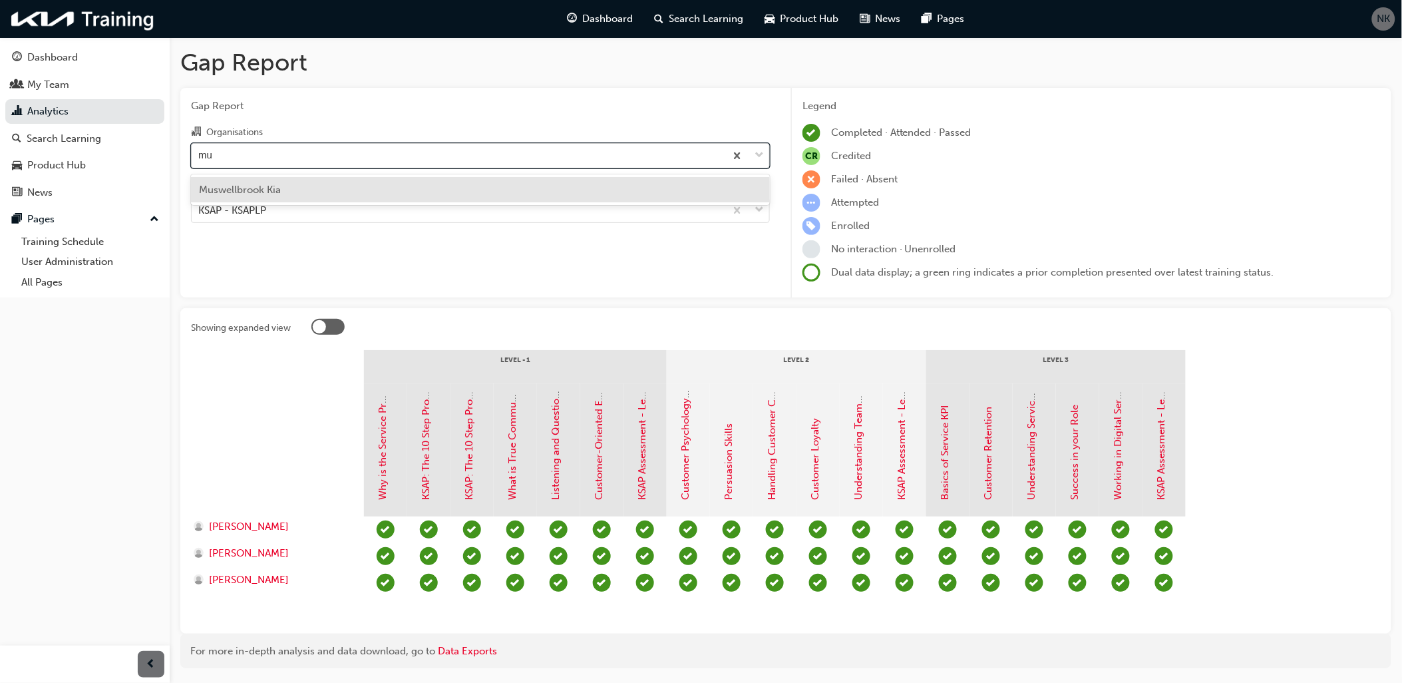
type input "m"
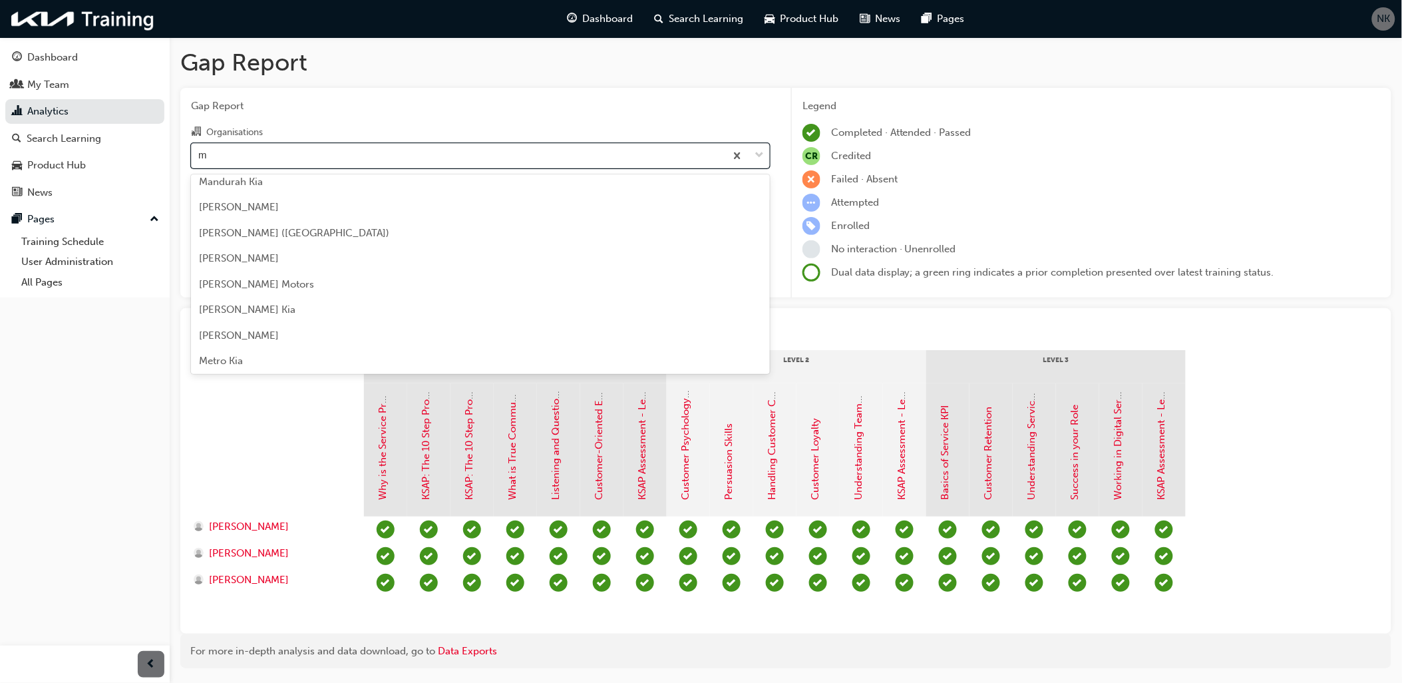
scroll to position [475, 0]
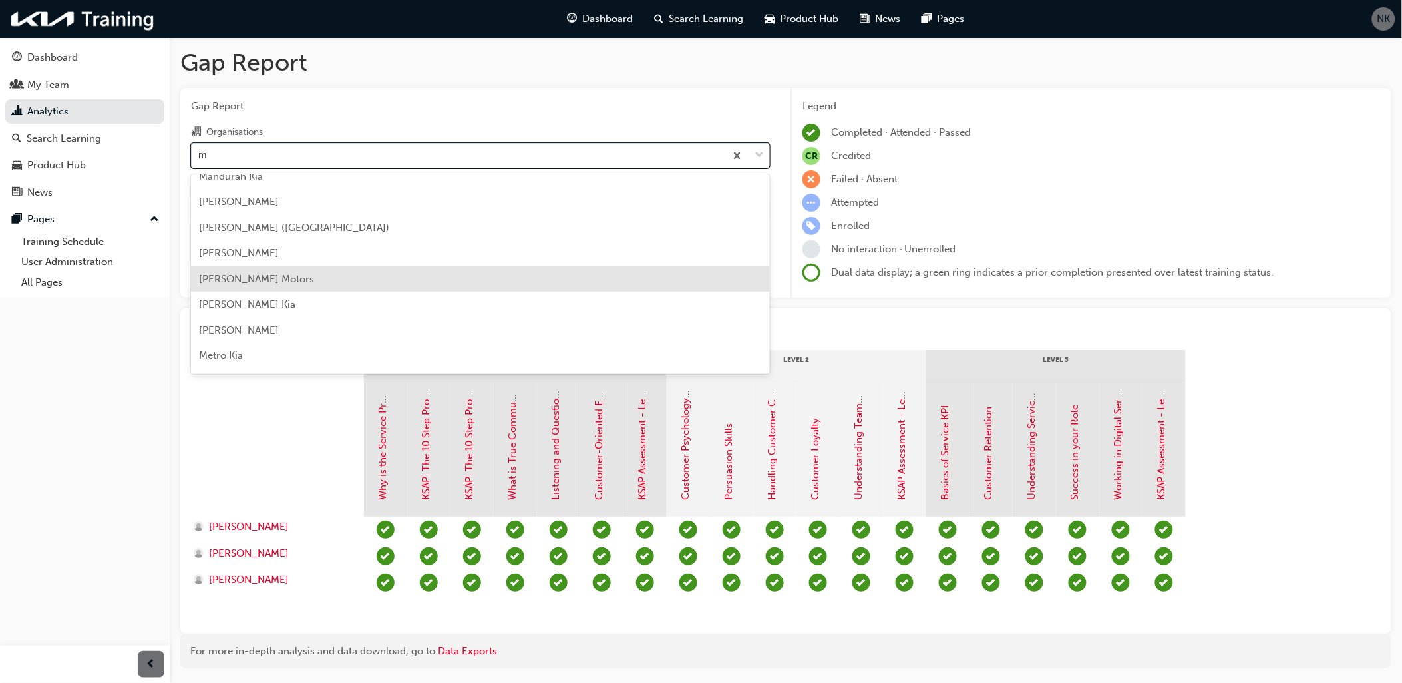
click at [330, 278] on div "[PERSON_NAME] Motors" at bounding box center [480, 279] width 579 height 26
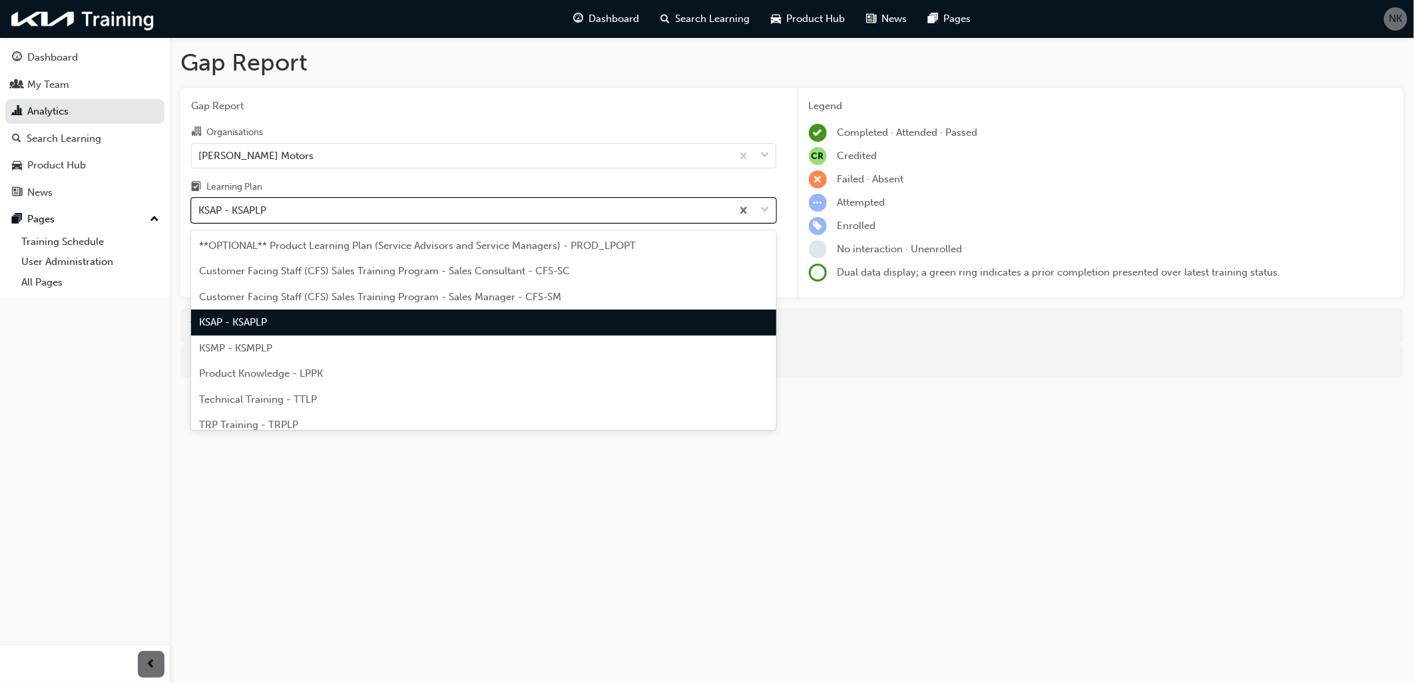
click at [315, 208] on div "KSAP - KSAPLP" at bounding box center [462, 210] width 540 height 23
click at [200, 208] on input "Learning Plan option KSAP - KSAPLP, selected. option KSAP - KSAPLP focused, 4 o…" at bounding box center [198, 209] width 1 height 11
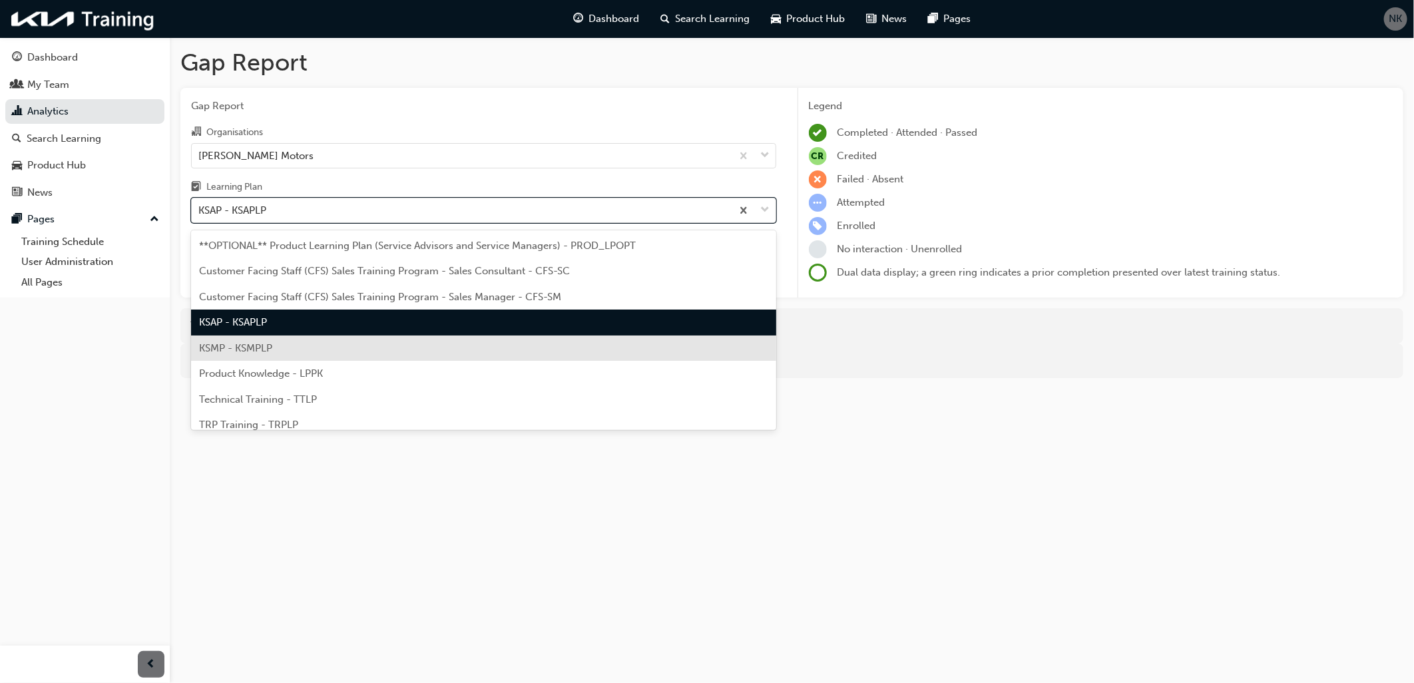
click at [260, 342] on span "KSMP - KSMPLP" at bounding box center [235, 348] width 73 height 12
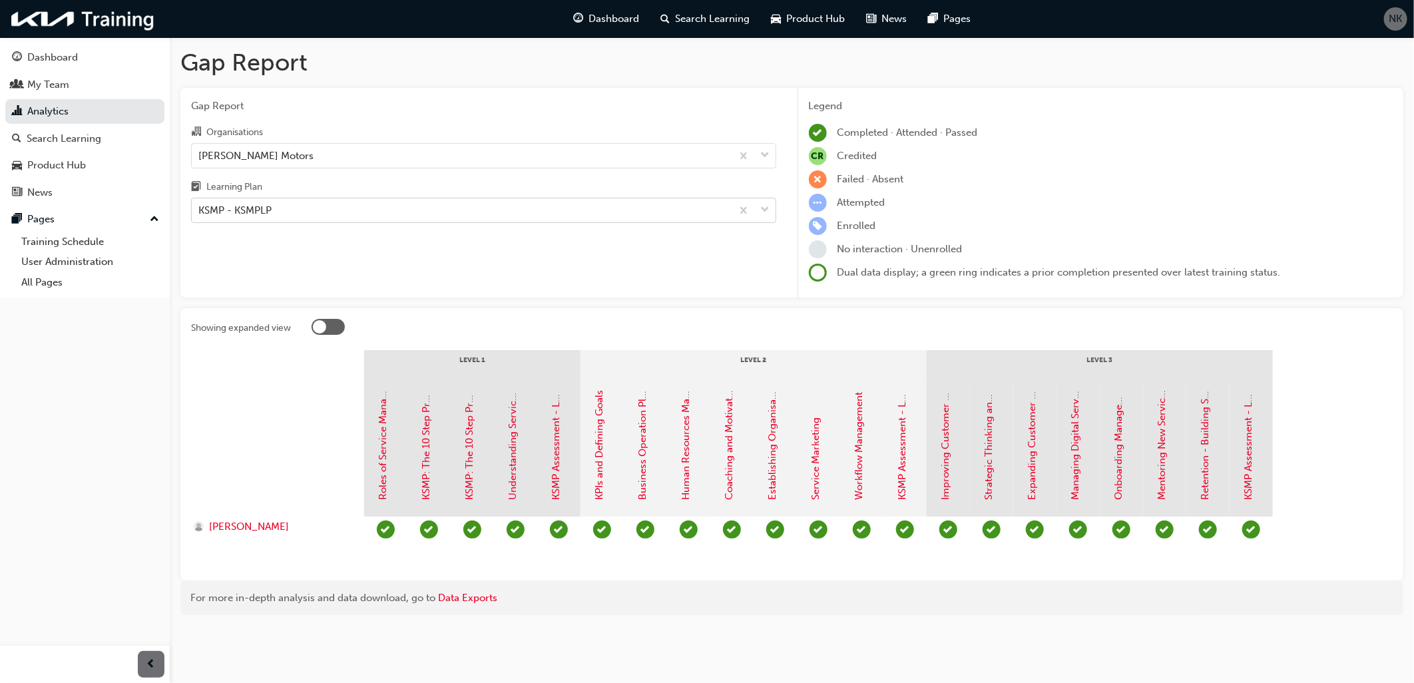
click at [407, 213] on div "KSMP - KSMPLP" at bounding box center [462, 210] width 540 height 23
click at [200, 213] on input "Learning Plan KSMP - KSMPLP" at bounding box center [198, 209] width 1 height 11
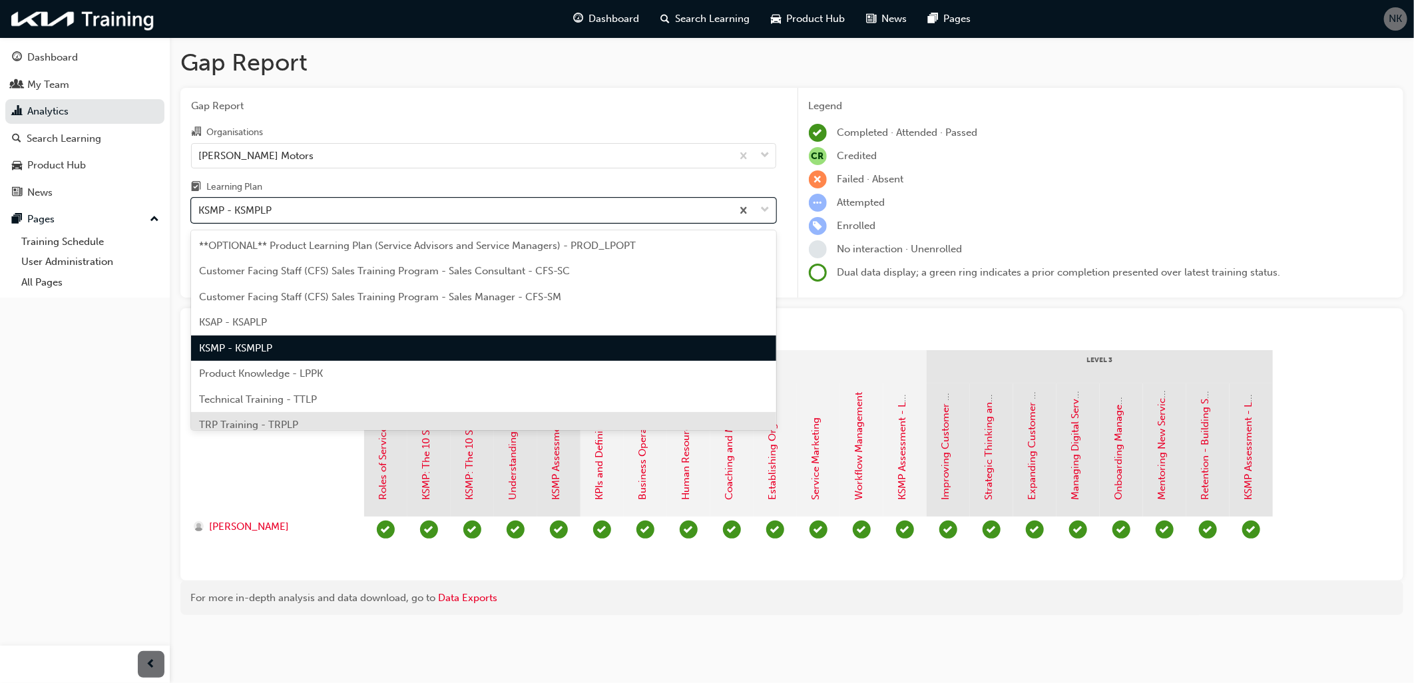
click at [284, 417] on div "TRP Training - TRPLP" at bounding box center [483, 425] width 585 height 26
